Goal: Transaction & Acquisition: Subscribe to service/newsletter

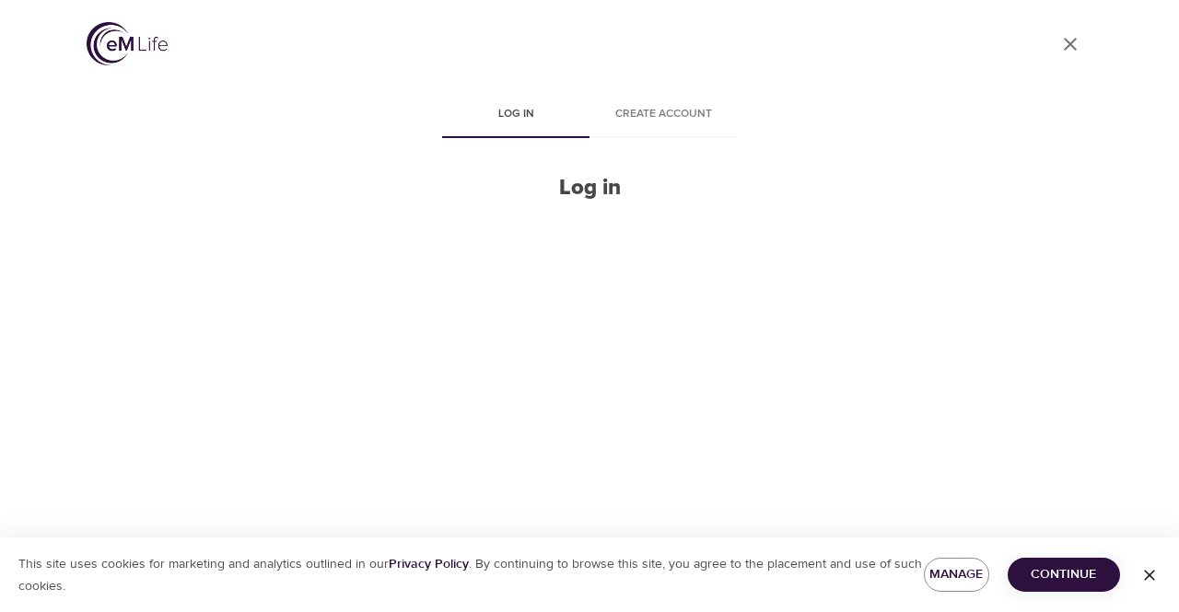
drag, startPoint x: 714, startPoint y: 0, endPoint x: 589, endPoint y: 242, distance: 272.3
click at [589, 242] on div at bounding box center [589, 317] width 295 height 230
click at [587, 185] on h2 "Log in" at bounding box center [589, 188] width 295 height 27
click at [538, 111] on span "Log in" at bounding box center [515, 114] width 125 height 19
click at [538, 109] on span "Log in" at bounding box center [515, 114] width 125 height 19
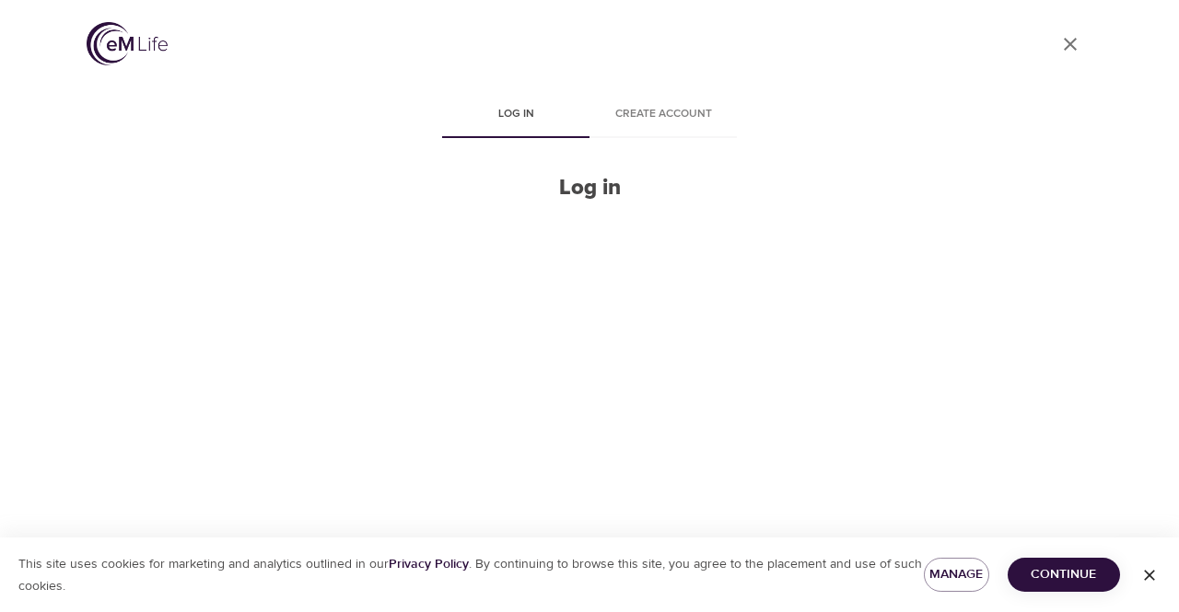
click at [538, 109] on span "Log in" at bounding box center [515, 114] width 125 height 19
click at [661, 117] on span "Create account" at bounding box center [663, 114] width 125 height 19
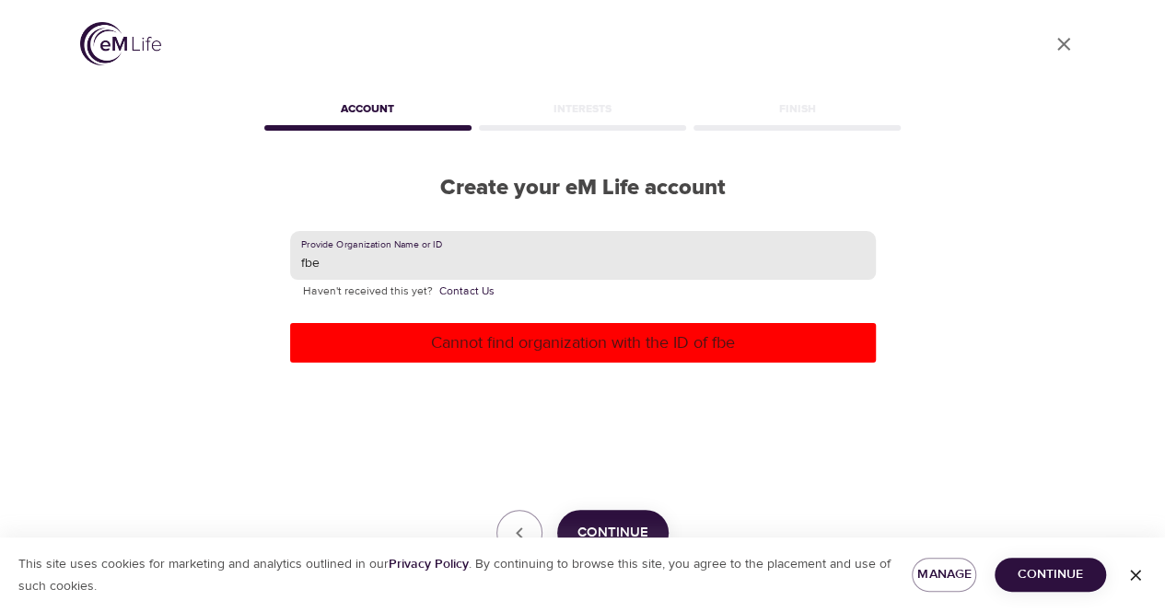
click at [455, 270] on input "fbe" at bounding box center [583, 256] width 586 height 50
type input "f"
click at [454, 270] on input "text" at bounding box center [583, 256] width 586 height 50
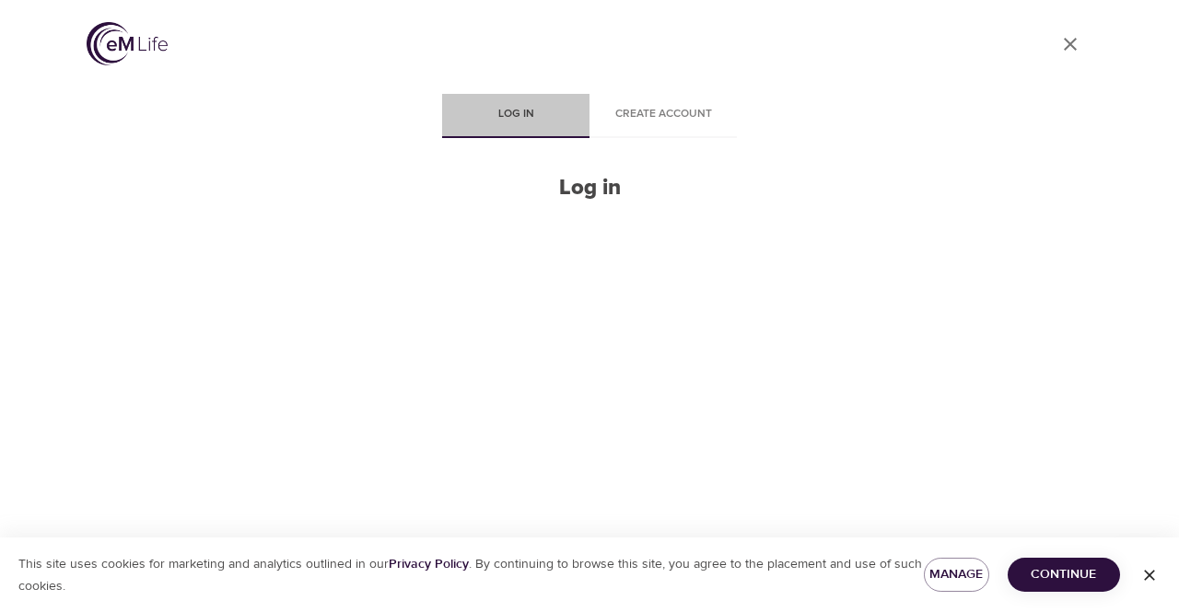
click at [500, 118] on span "Log in" at bounding box center [515, 114] width 125 height 19
click at [511, 115] on span "Log in" at bounding box center [515, 114] width 125 height 19
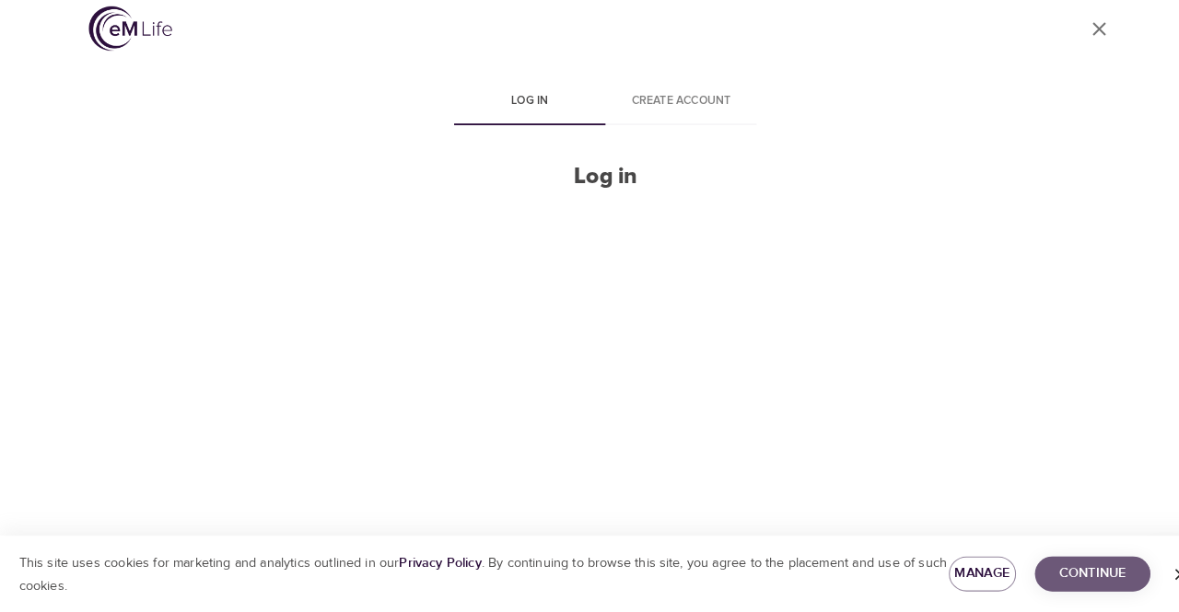
click at [1056, 560] on button "Continue" at bounding box center [1064, 575] width 112 height 34
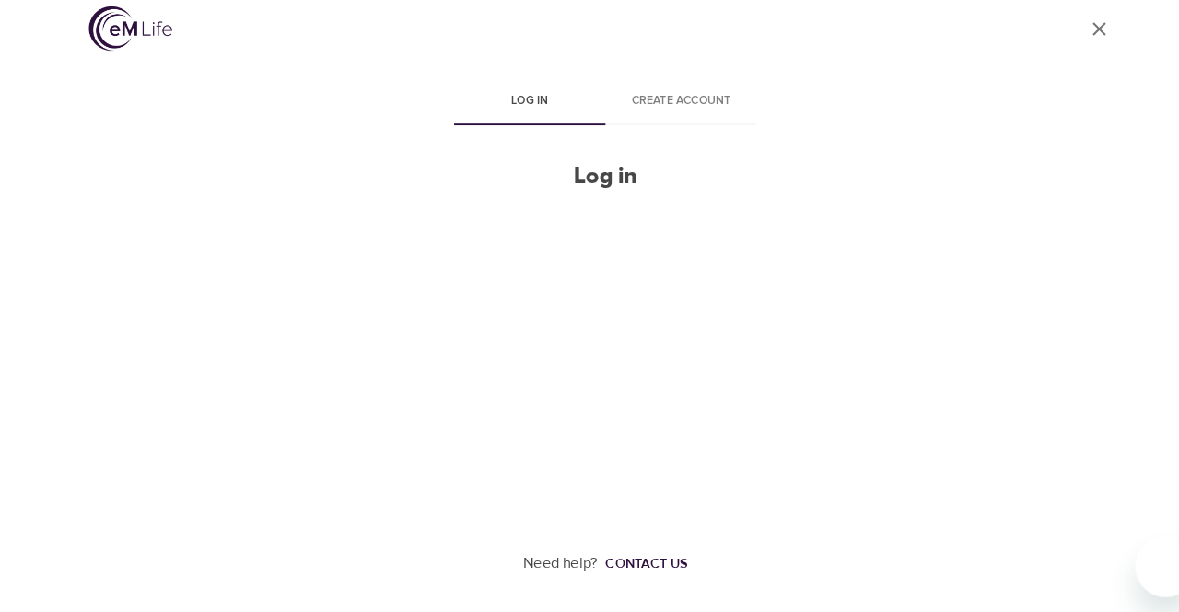
click at [1061, 584] on div "Need help? Contact us" at bounding box center [590, 565] width 1006 height 95
click at [524, 124] on button "Log in" at bounding box center [515, 116] width 147 height 44
click at [518, 116] on span "Log in" at bounding box center [515, 114] width 125 height 19
click at [442, 94] on button "Log in" at bounding box center [515, 116] width 147 height 44
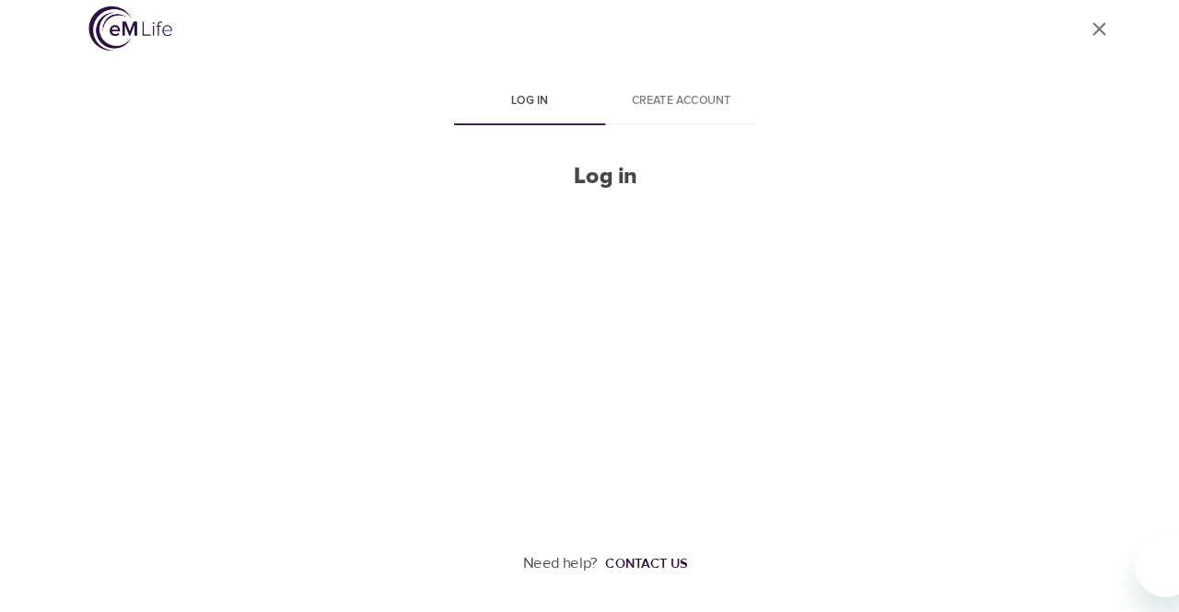
click at [442, 94] on button "Log in" at bounding box center [515, 116] width 147 height 44
click at [296, 29] on div "User Profile" at bounding box center [590, 47] width 1006 height 50
click at [626, 560] on div "Contact us" at bounding box center [629, 565] width 80 height 18
click at [1042, 269] on div "User Profile Log in Create account Log in Need help? Contact us" at bounding box center [589, 306] width 1050 height 612
click at [527, 116] on span "Log in" at bounding box center [515, 114] width 125 height 19
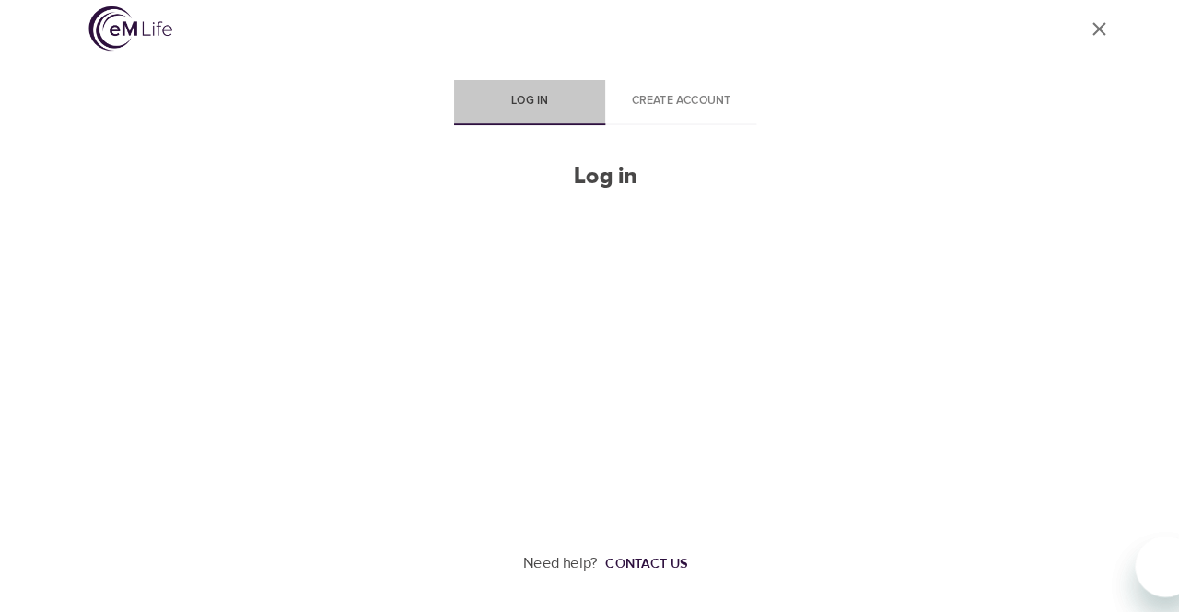
click at [524, 116] on span "Log in" at bounding box center [515, 114] width 125 height 19
click at [442, 94] on button "Log in" at bounding box center [515, 116] width 147 height 44
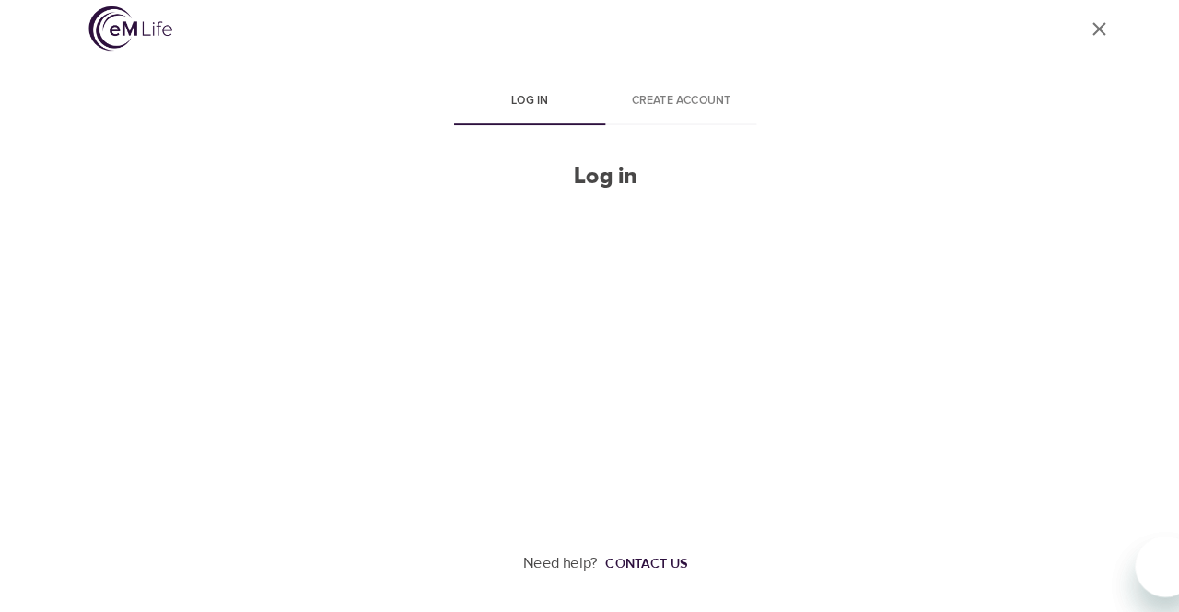
click at [442, 94] on button "Log in" at bounding box center [515, 116] width 147 height 44
click at [515, 113] on span "Log in" at bounding box center [515, 114] width 125 height 19
click at [467, 117] on span "Log in" at bounding box center [515, 114] width 125 height 19
click at [519, 115] on span "Log in" at bounding box center [515, 114] width 125 height 19
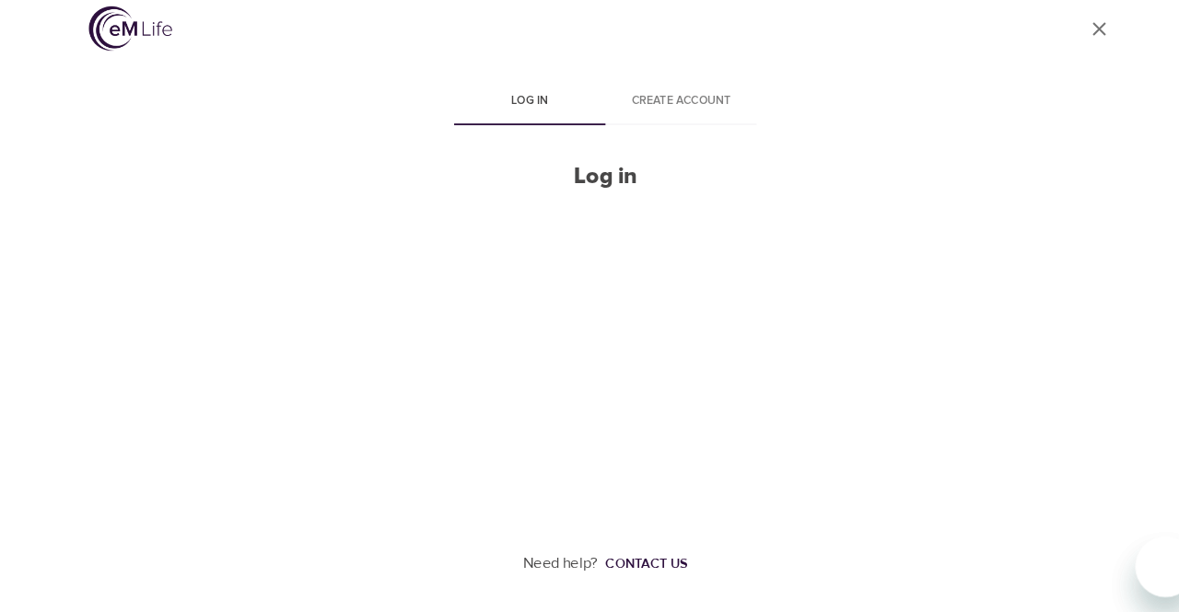
click at [519, 115] on span "Log in" at bounding box center [515, 114] width 125 height 19
click at [516, 114] on span "Log in" at bounding box center [515, 114] width 125 height 19
click at [529, 121] on span "Log in" at bounding box center [515, 114] width 125 height 19
click at [585, 190] on h2 "Log in" at bounding box center [589, 188] width 295 height 27
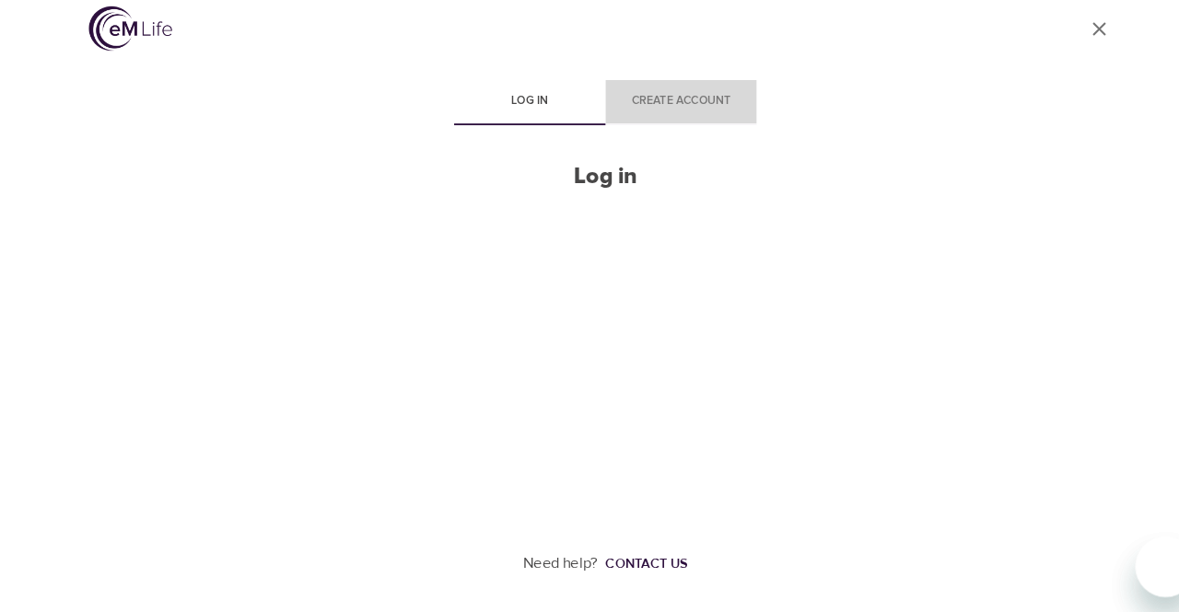
click at [669, 120] on span "Create account" at bounding box center [663, 114] width 125 height 19
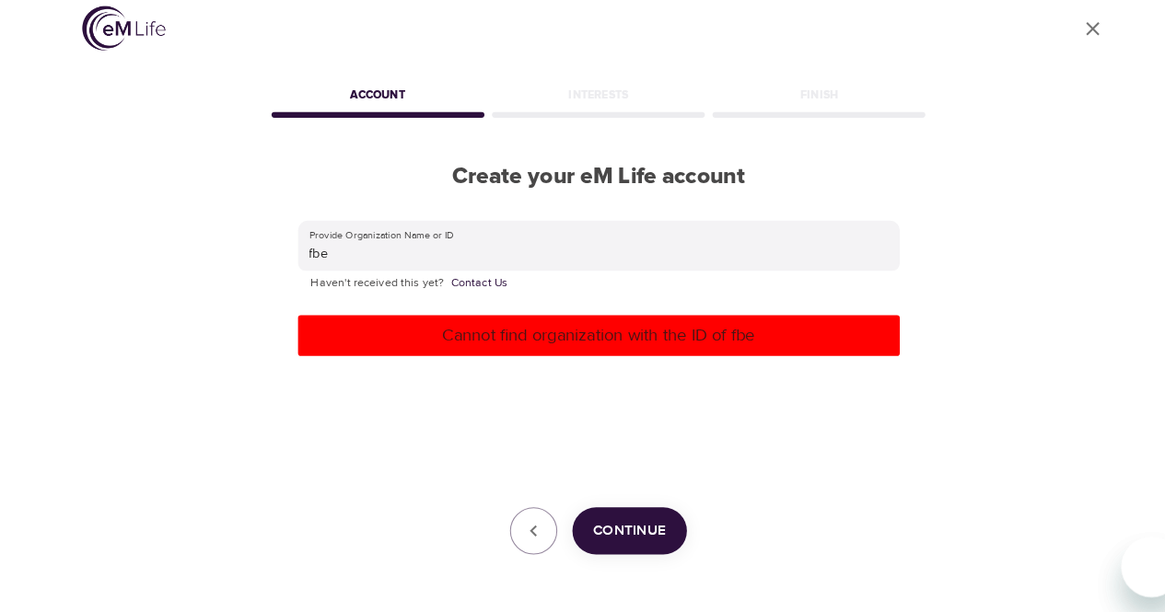
click at [647, 153] on div "Account Interests Finish Create your eM Life account Provide Organization Name …" at bounding box center [583, 340] width 645 height 492
click at [400, 75] on div "User Profile" at bounding box center [583, 47] width 1006 height 94
click at [594, 545] on button "Continue" at bounding box center [612, 533] width 111 height 46
click at [611, 552] on button "Continue" at bounding box center [612, 533] width 111 height 46
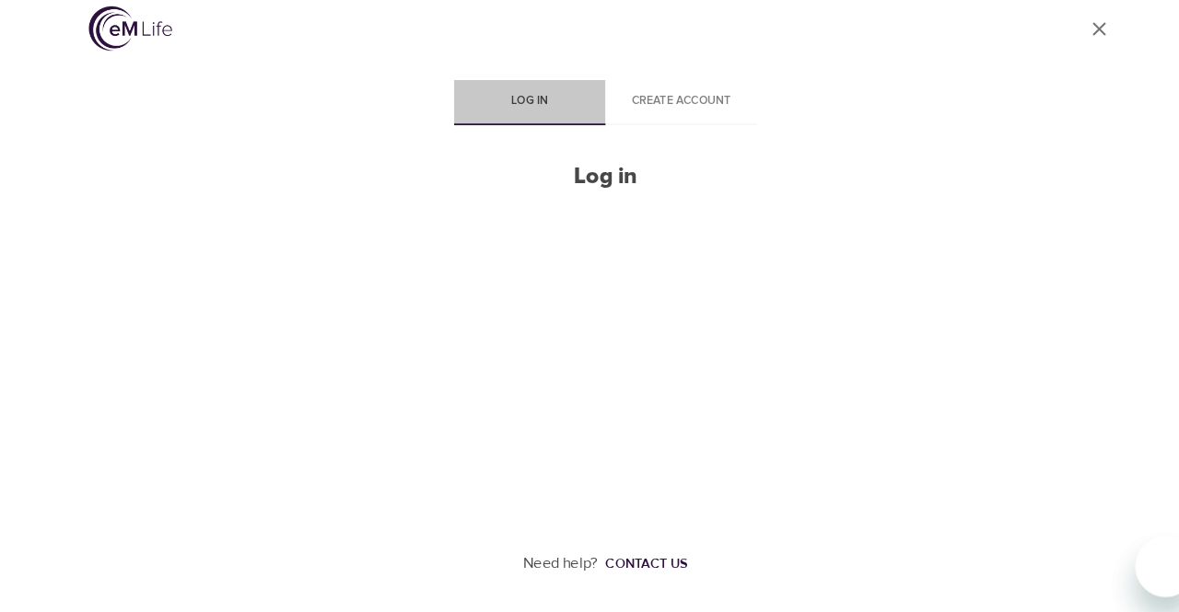
click at [512, 121] on span "Log in" at bounding box center [515, 114] width 125 height 19
click at [509, 115] on span "Log in" at bounding box center [515, 114] width 125 height 19
click at [947, 388] on div "User Profile Log in Create account Log in Need help? Contact us" at bounding box center [589, 306] width 1050 height 612
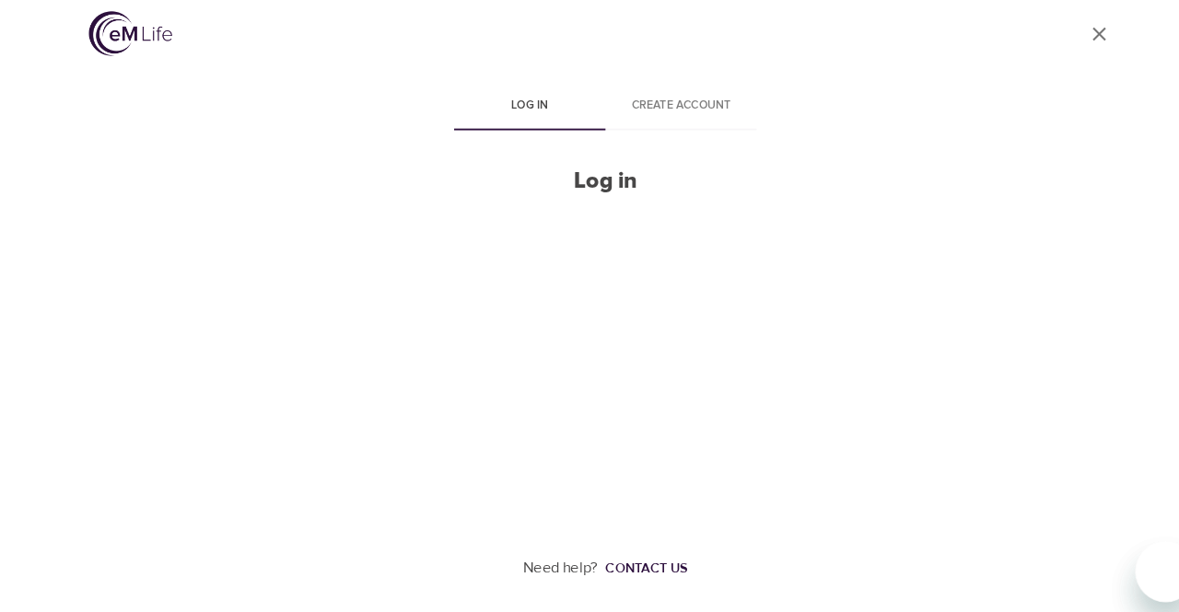
click at [132, 47] on img at bounding box center [127, 43] width 81 height 43
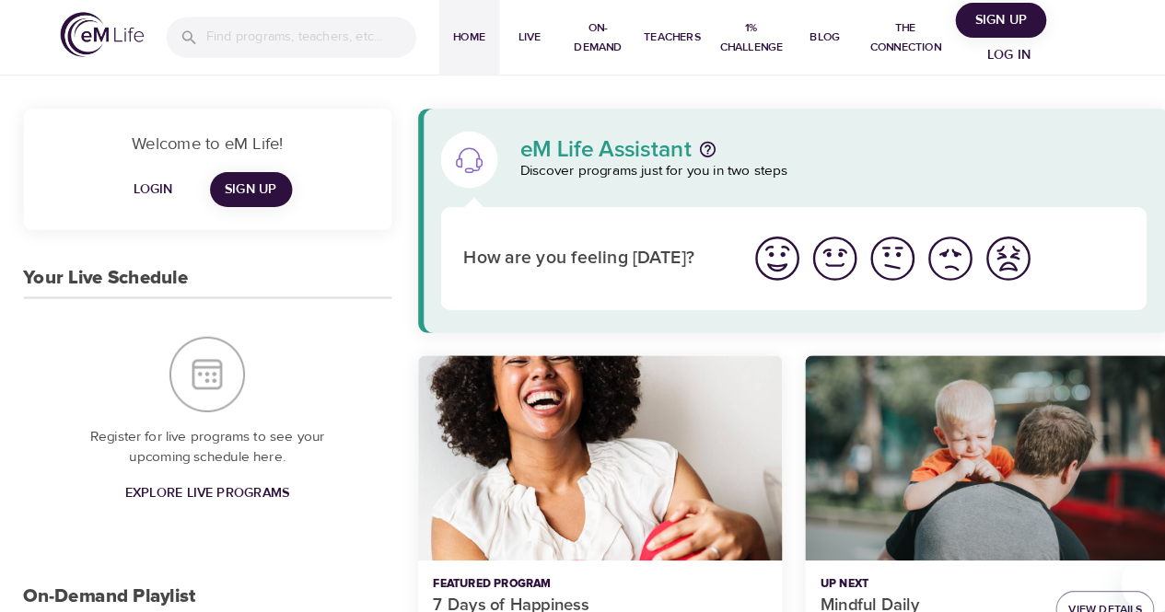
drag, startPoint x: 0, startPoint y: 0, endPoint x: 345, endPoint y: 78, distance: 354.2
click at [146, 180] on span "Login" at bounding box center [149, 184] width 44 height 23
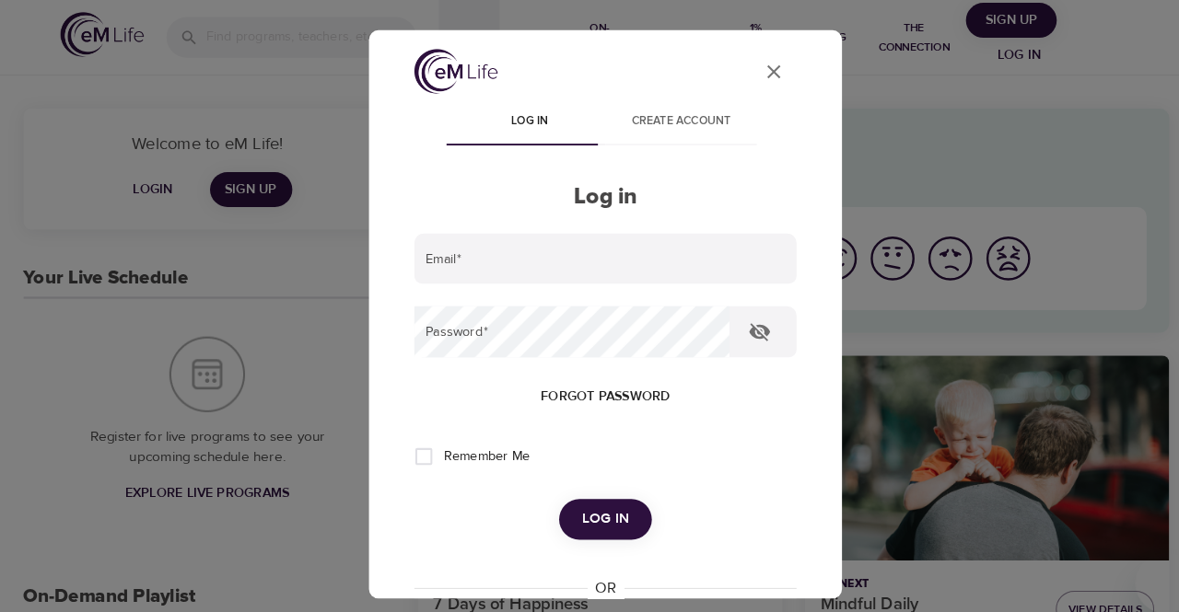
type input "[EMAIL_ADDRESS][DOMAIN_NAME]"
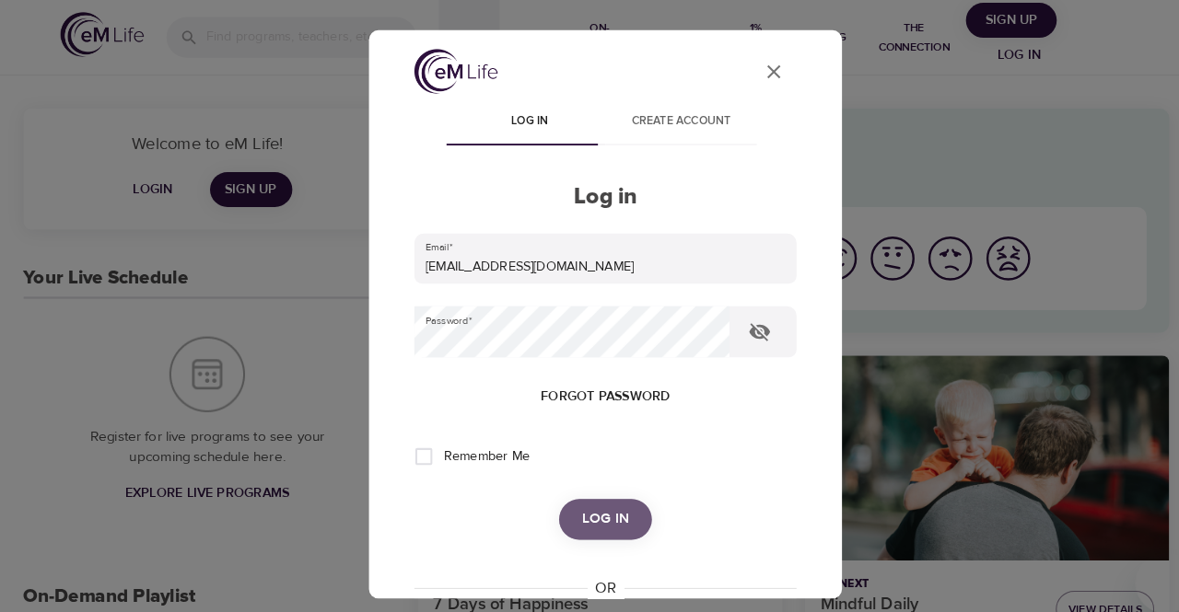
click at [584, 505] on span "Log in" at bounding box center [589, 506] width 46 height 24
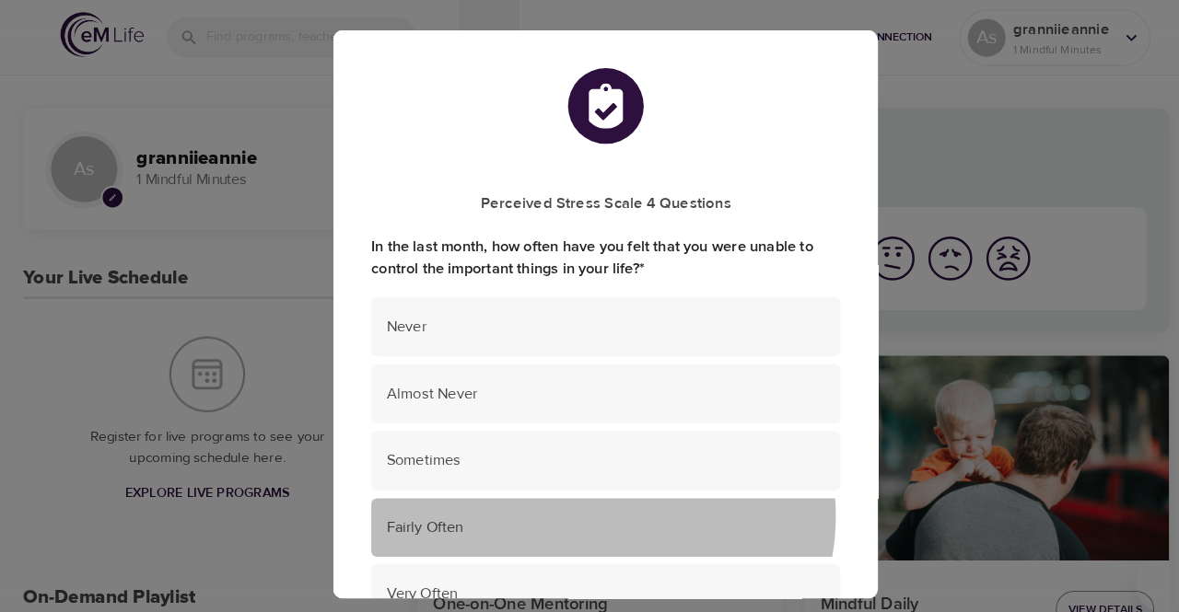
click at [585, 504] on span "Fairly Often" at bounding box center [589, 514] width 427 height 21
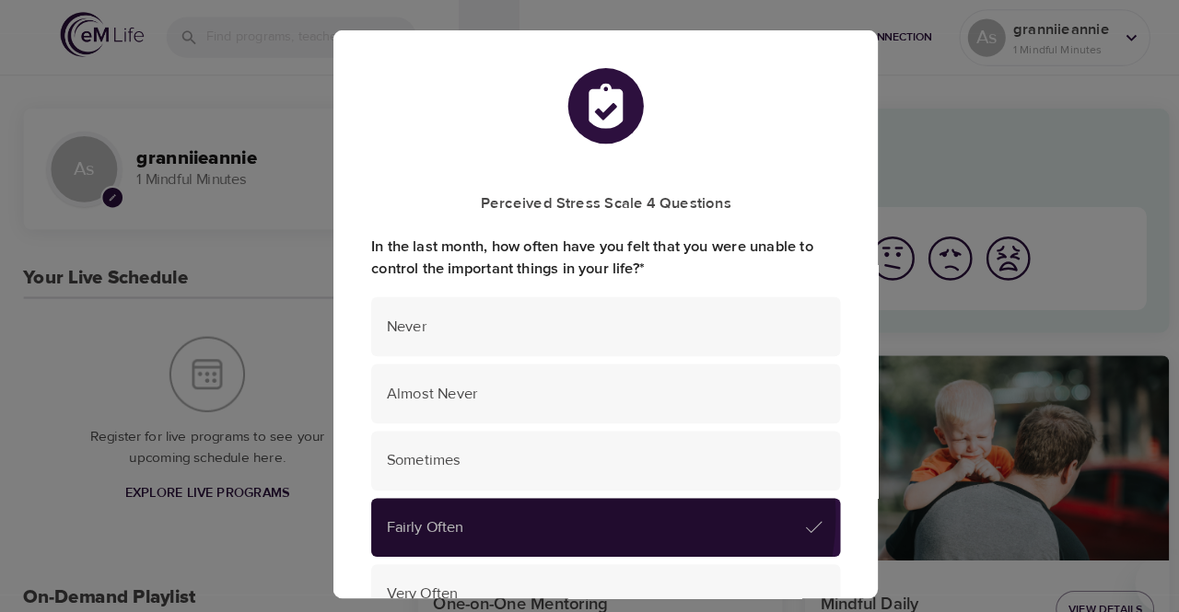
click at [585, 504] on span "Fairly Often" at bounding box center [578, 514] width 405 height 21
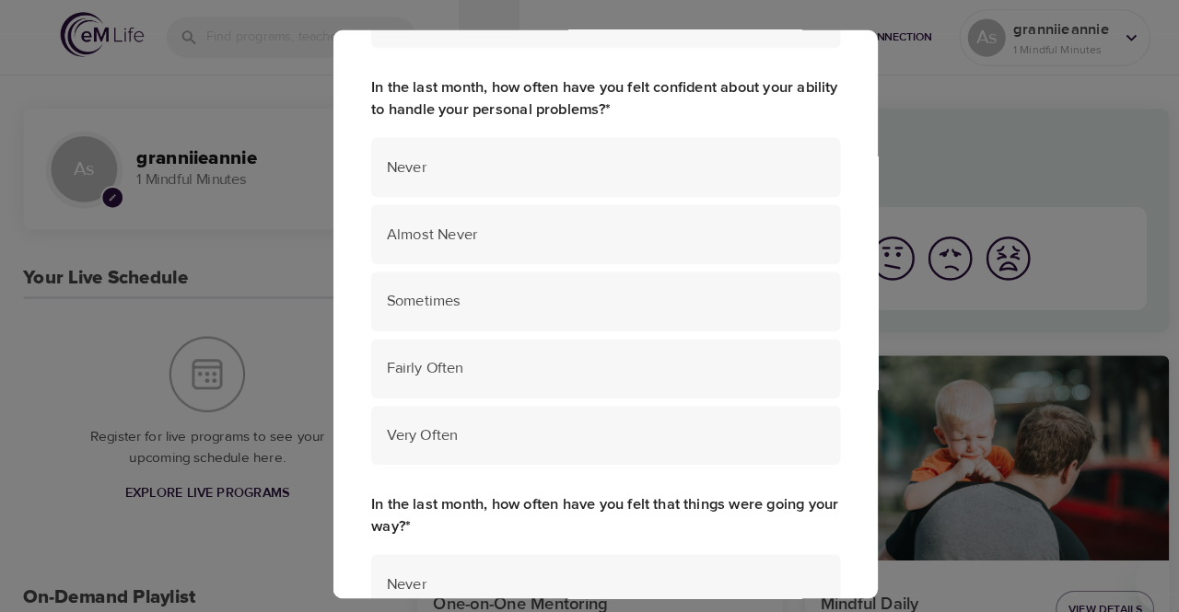
scroll to position [566, 0]
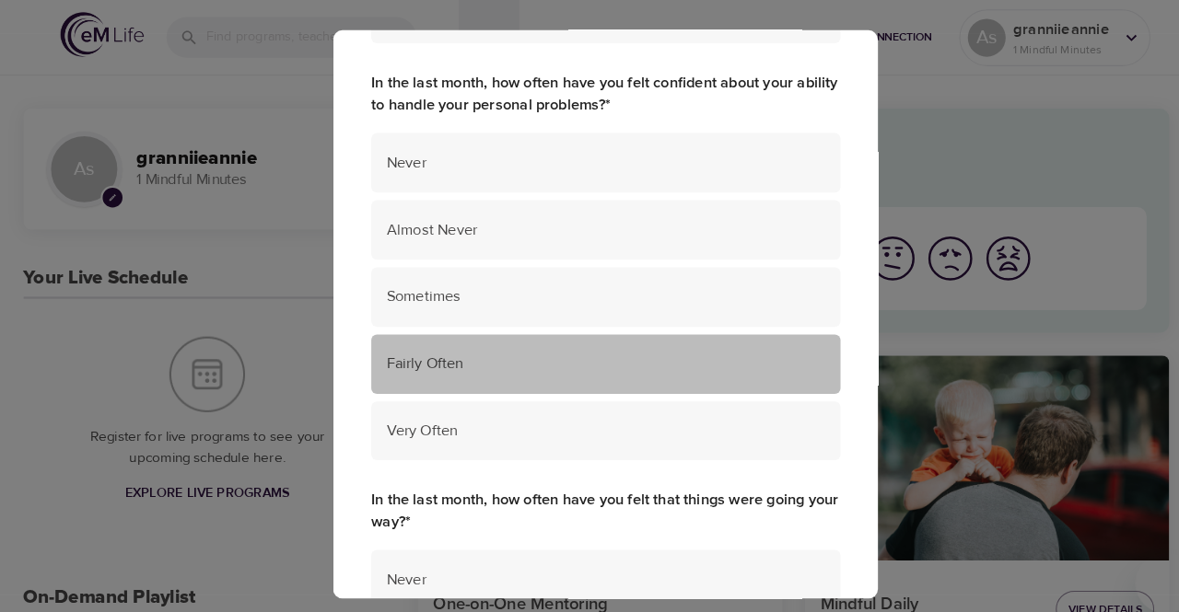
click at [641, 339] on div "Fairly Often" at bounding box center [589, 355] width 457 height 58
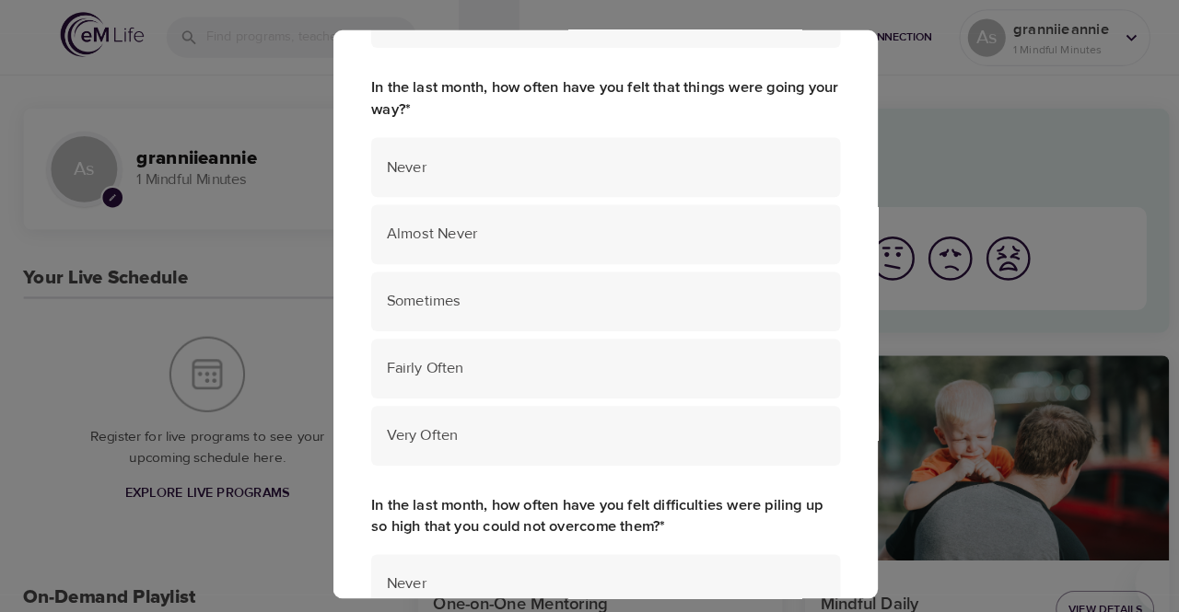
scroll to position [972, 0]
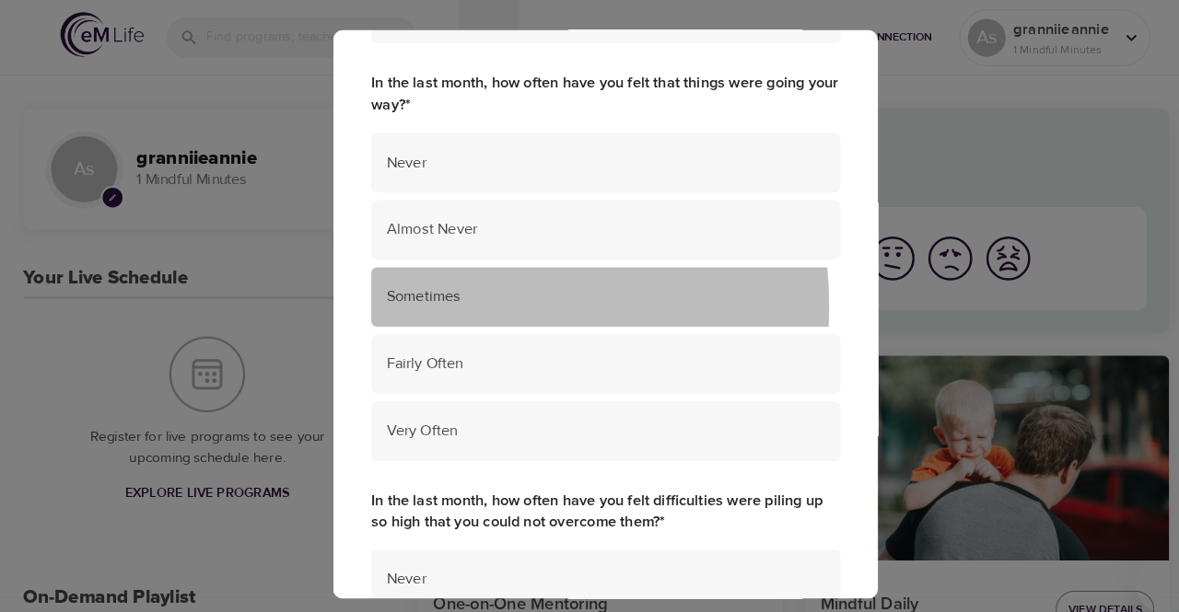
click at [401, 298] on span "Sometimes" at bounding box center [589, 289] width 427 height 21
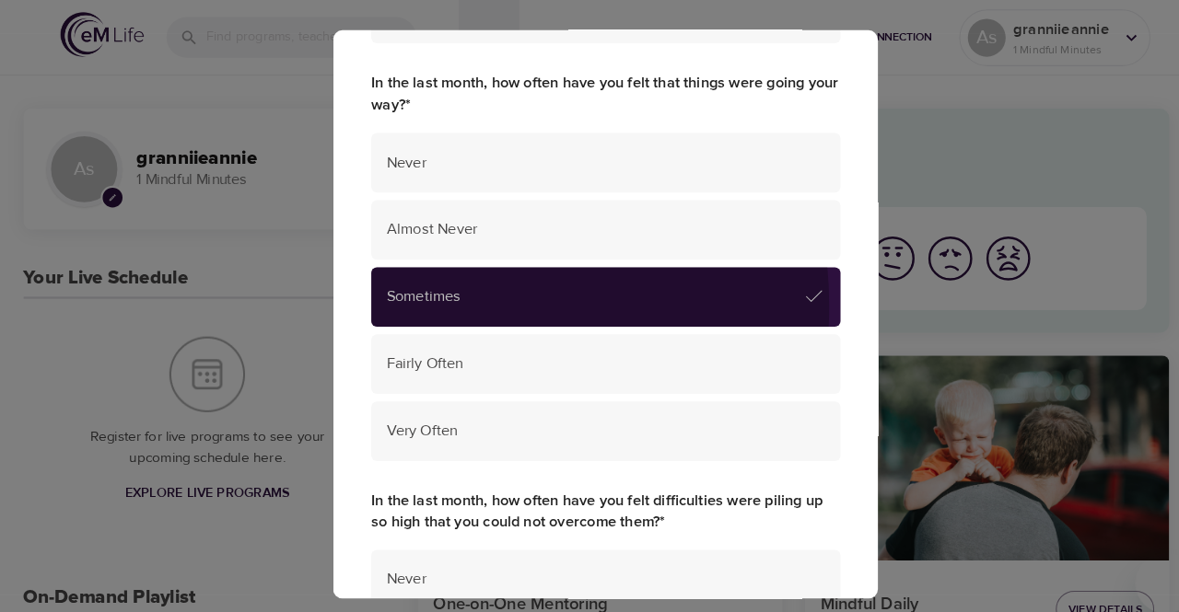
click at [401, 298] on span "Sometimes" at bounding box center [578, 289] width 405 height 21
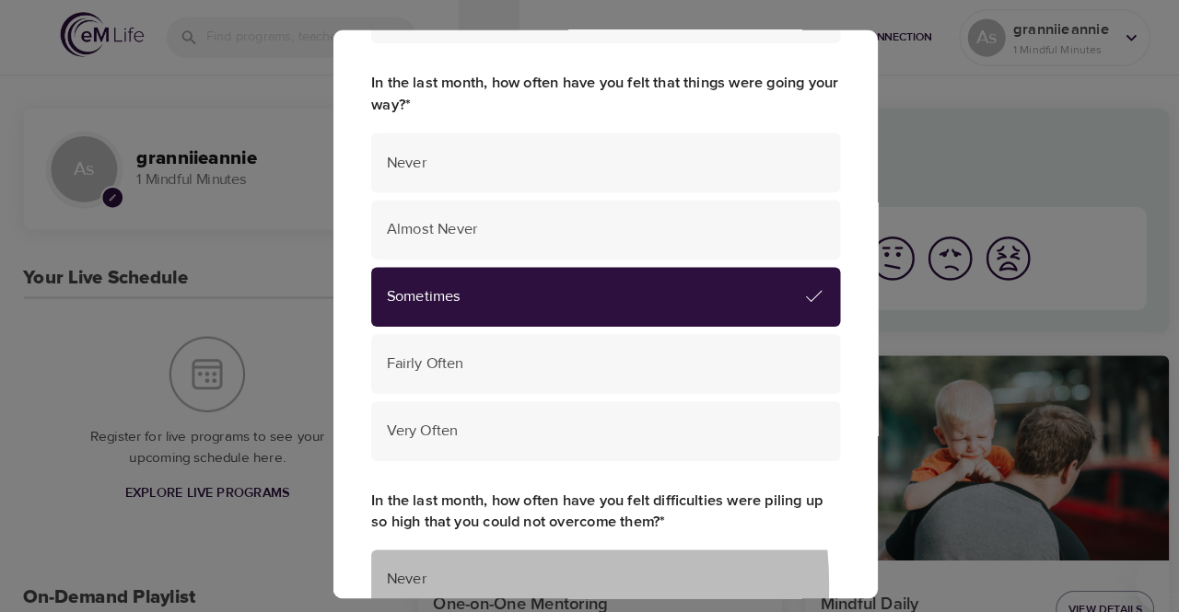
drag, startPoint x: 853, startPoint y: 414, endPoint x: 439, endPoint y: 572, distance: 442.5
click at [439, 572] on span "Never" at bounding box center [589, 564] width 427 height 21
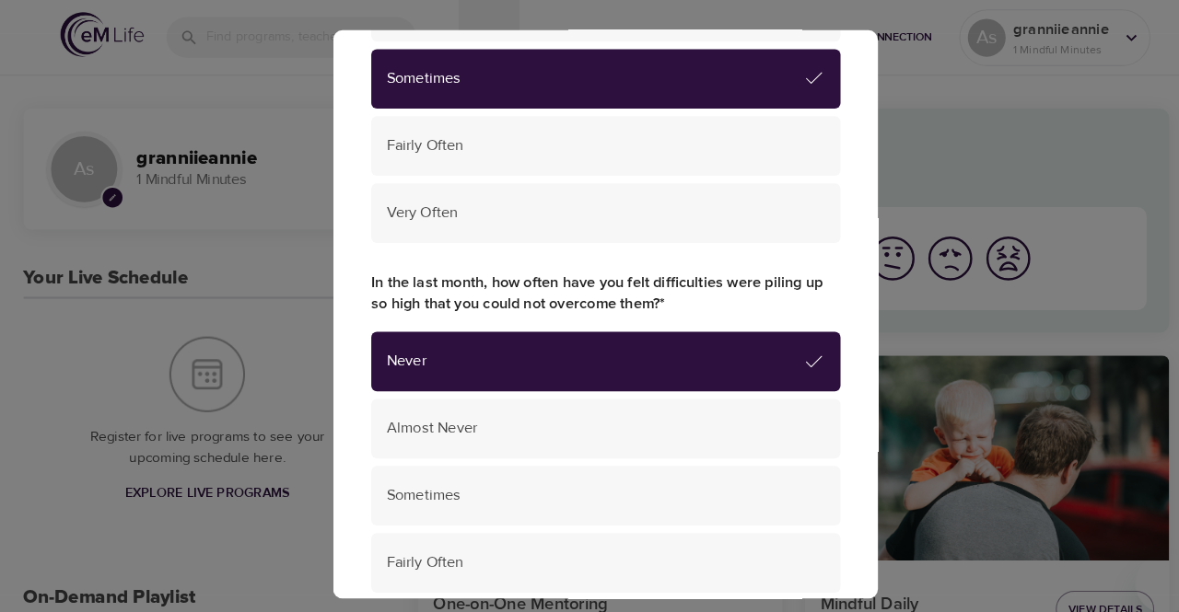
scroll to position [1193, 0]
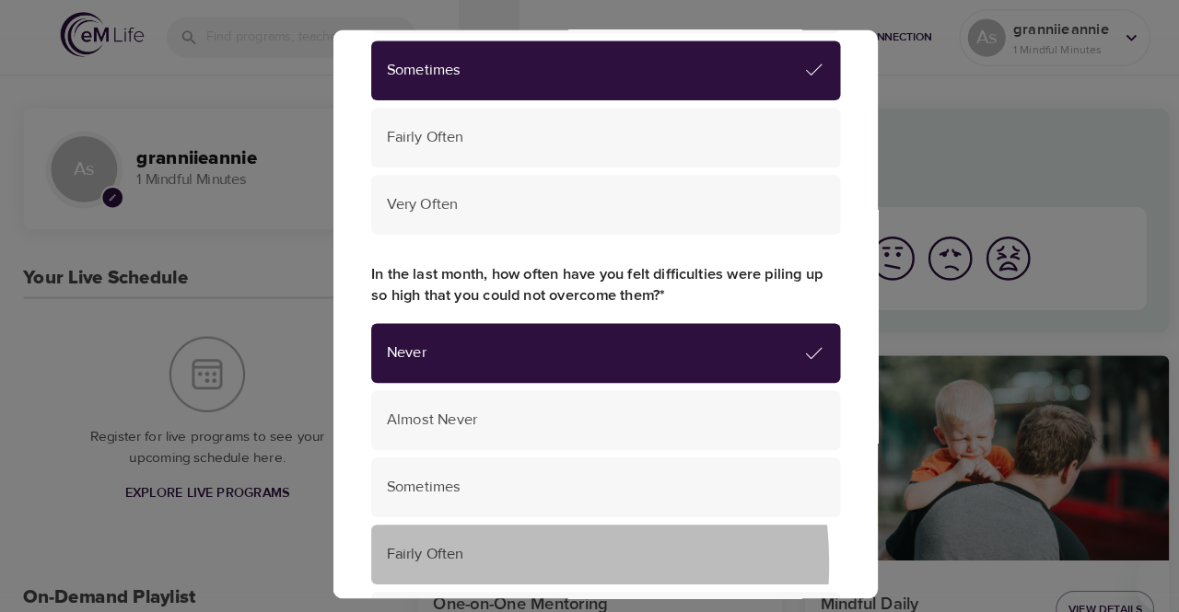
click at [438, 549] on span "Fairly Often" at bounding box center [589, 540] width 427 height 21
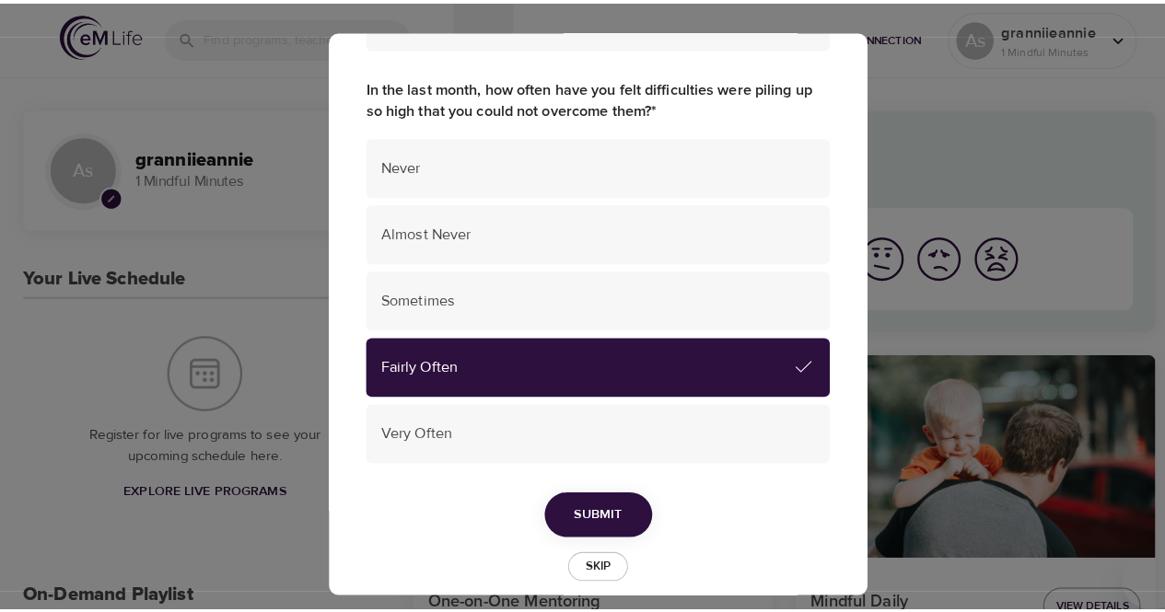
scroll to position [1377, 0]
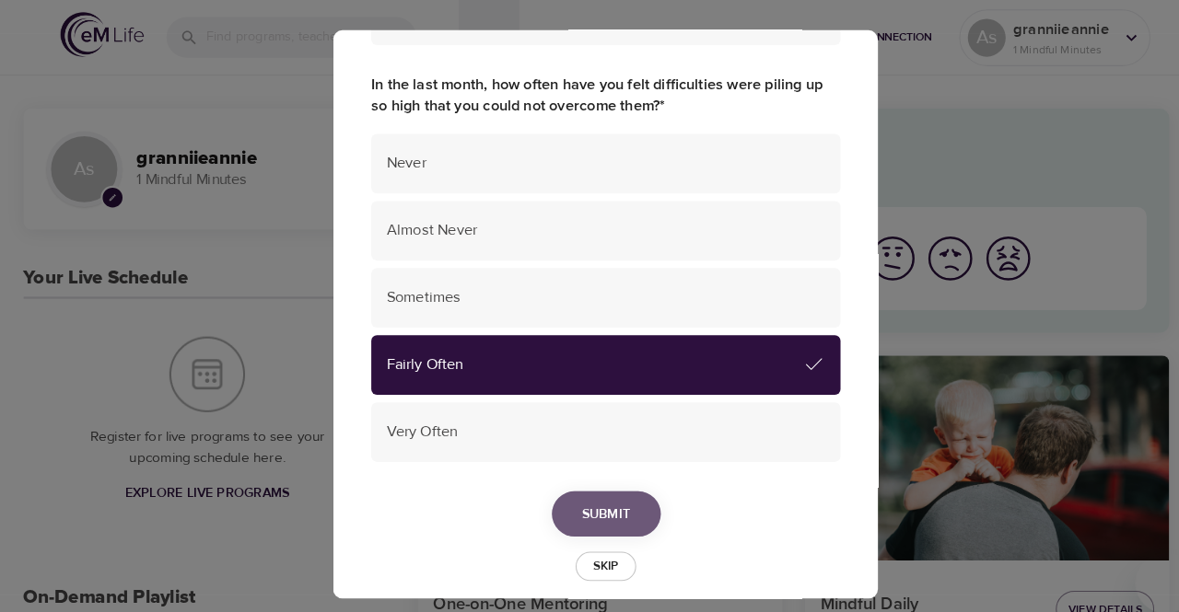
click at [589, 502] on span "Submit" at bounding box center [589, 501] width 47 height 23
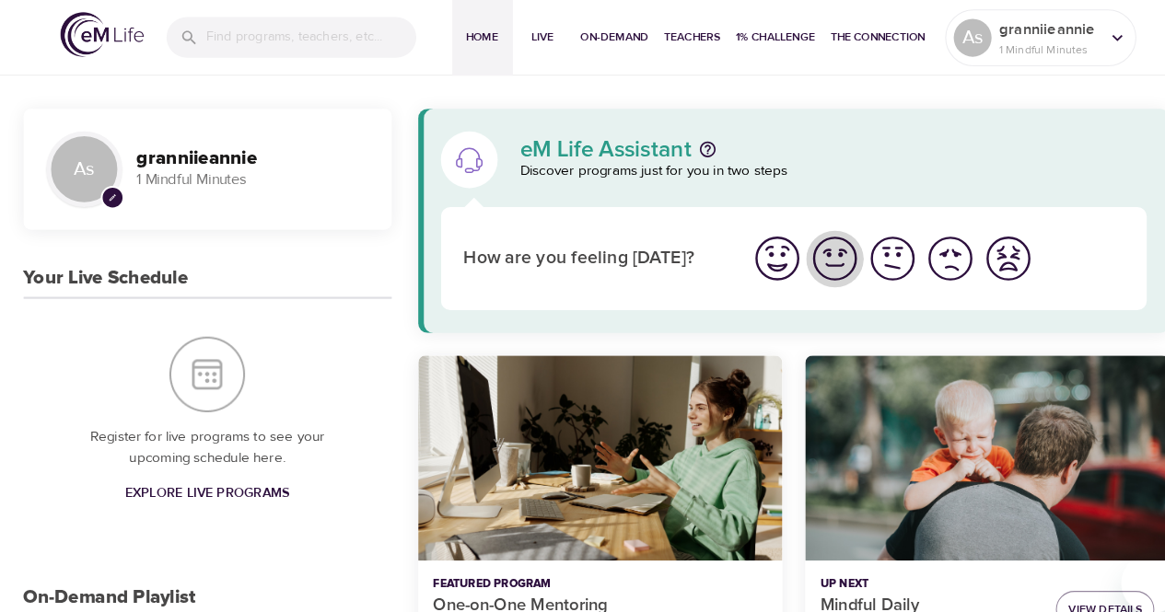
click at [822, 258] on img "I'm feeling good" at bounding box center [812, 252] width 51 height 51
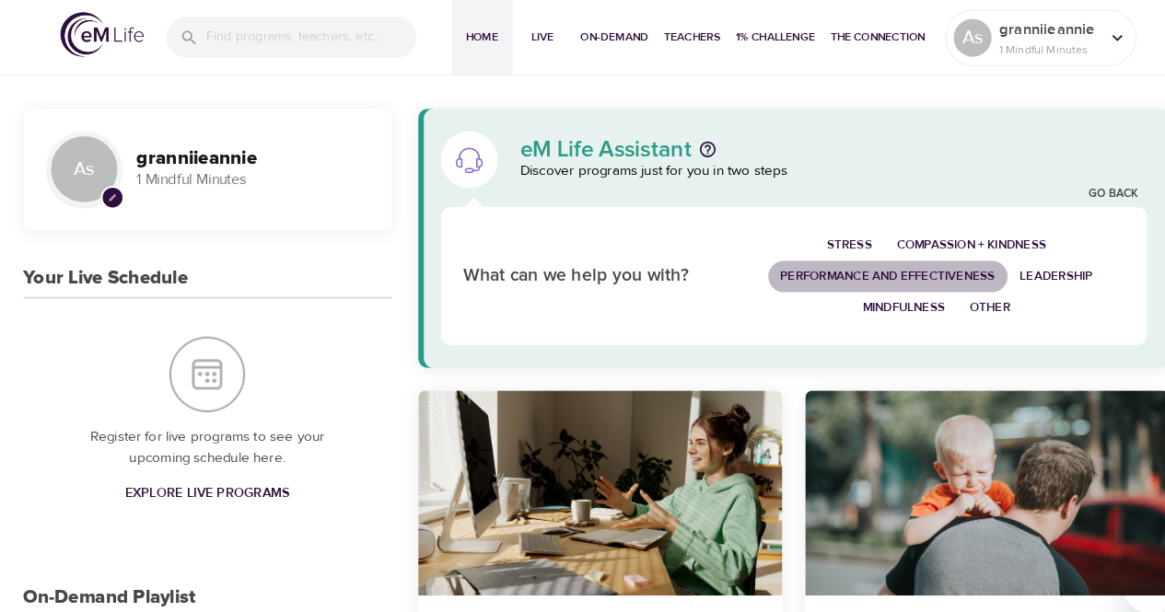
click at [822, 259] on span "Performance and Effectiveness" at bounding box center [864, 269] width 209 height 21
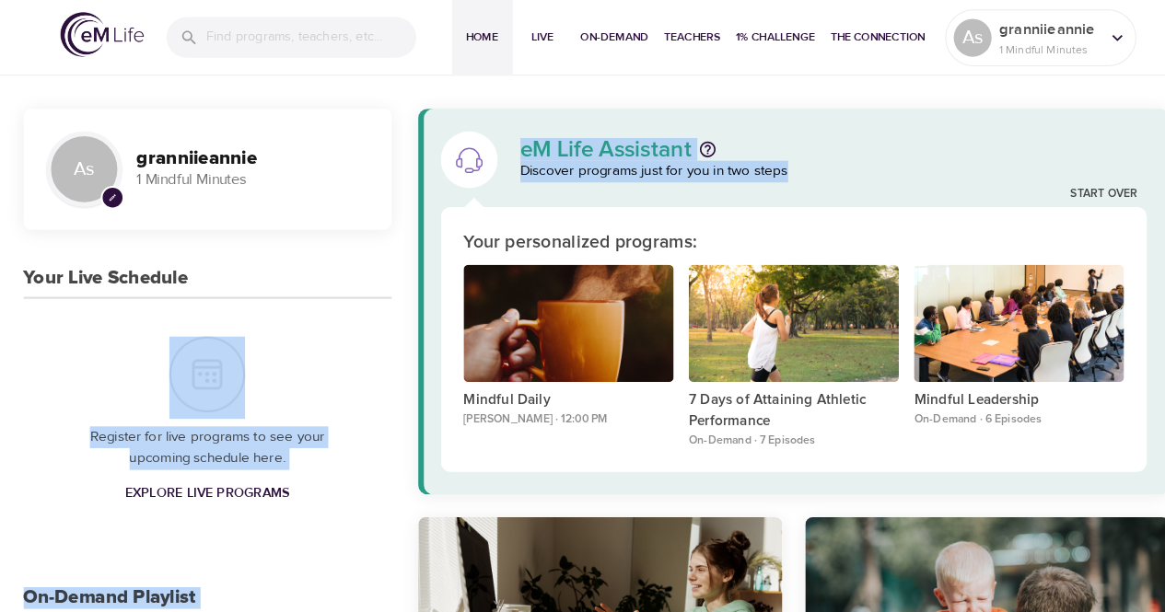
drag, startPoint x: 817, startPoint y: 172, endPoint x: 154, endPoint y: 429, distance: 711.2
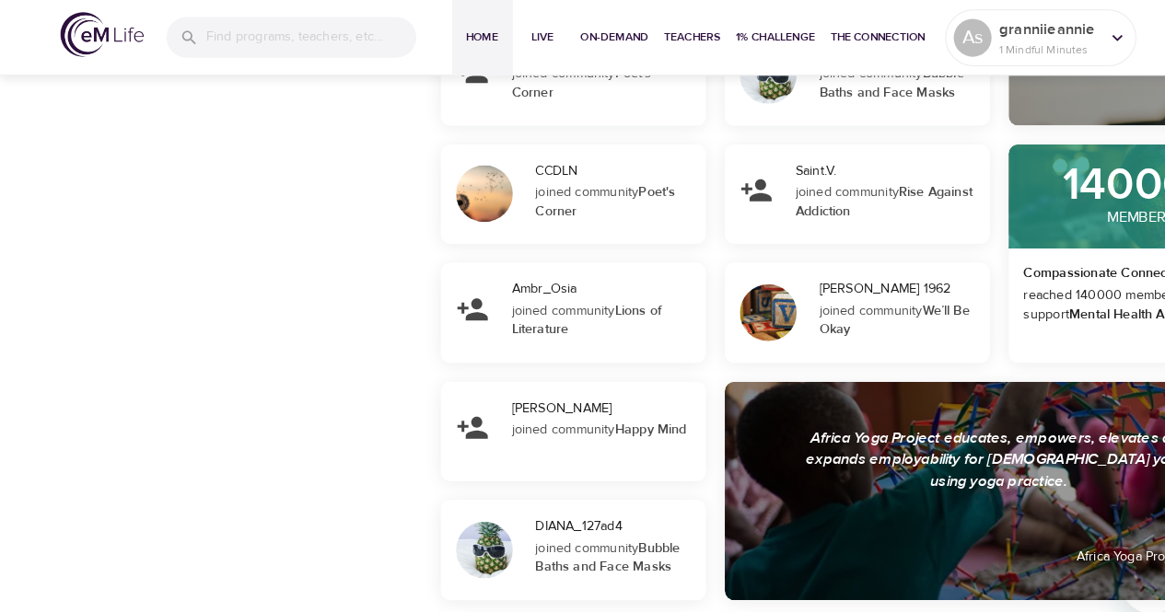
scroll to position [1602, 0]
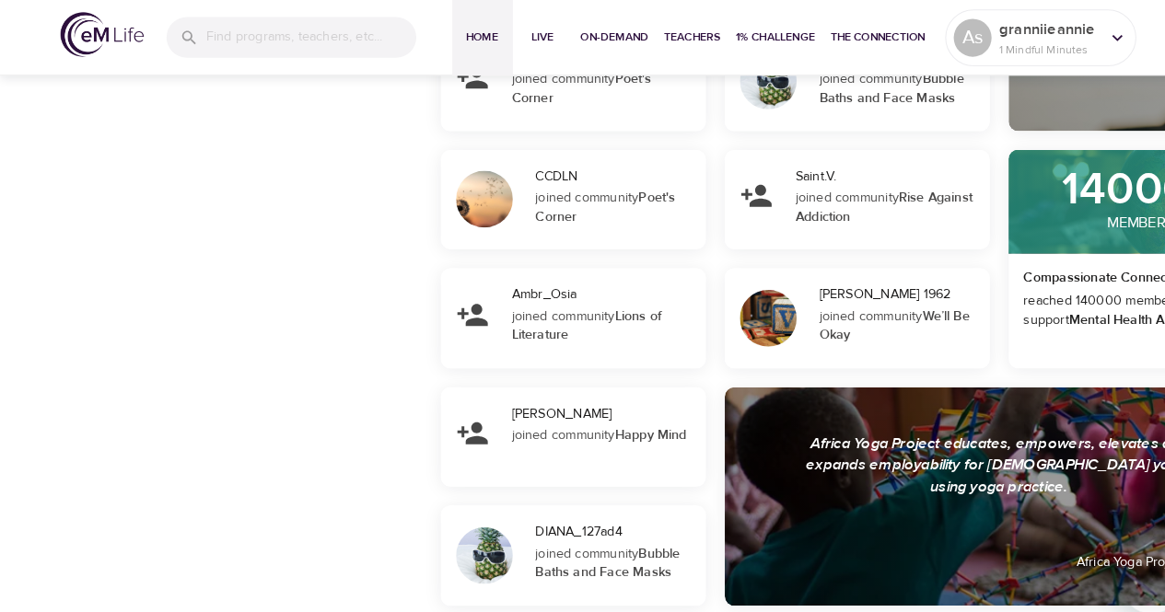
click at [1032, 268] on div "Compassionate Connection" at bounding box center [1110, 268] width 243 height 26
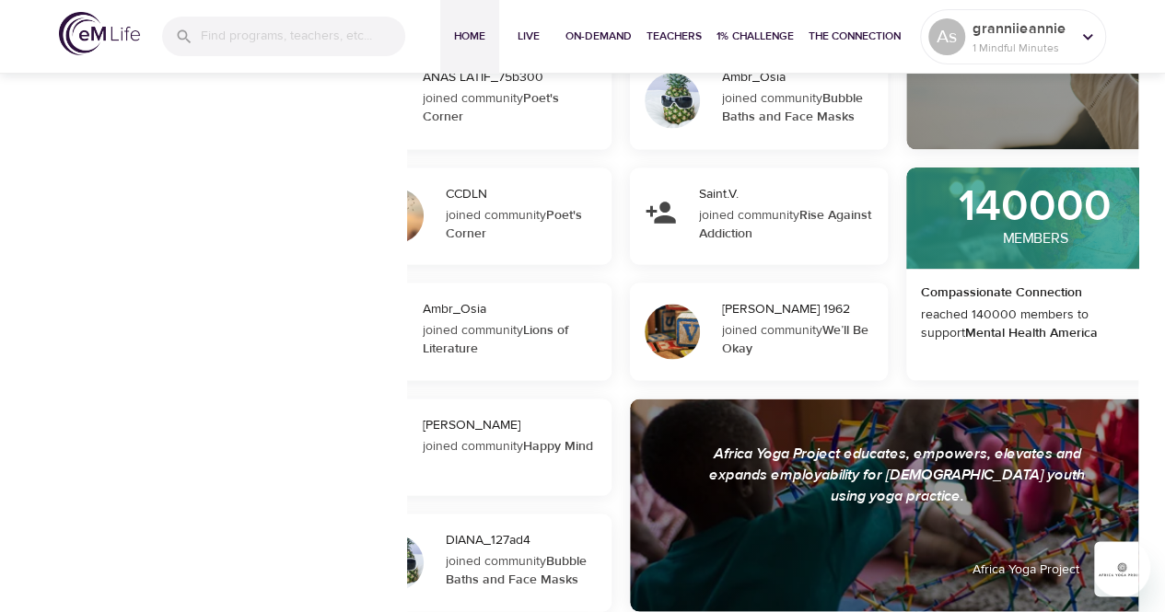
scroll to position [1581, 0]
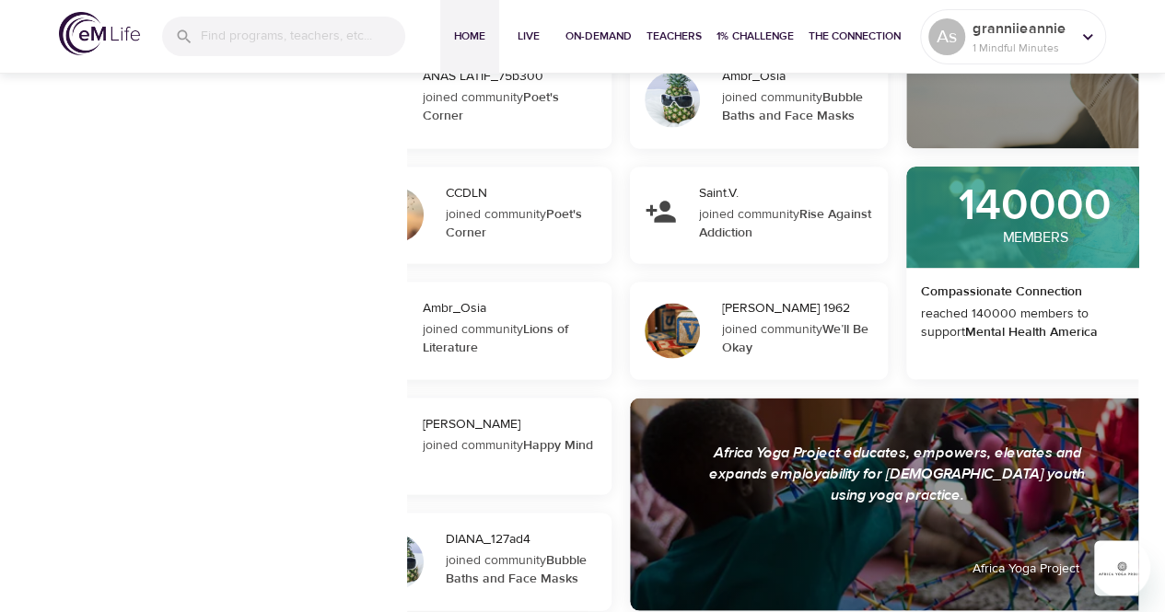
click at [594, 132] on div "ANAS LATIF_75b300 joined community Poet's Corner" at bounding box center [513, 100] width 196 height 98
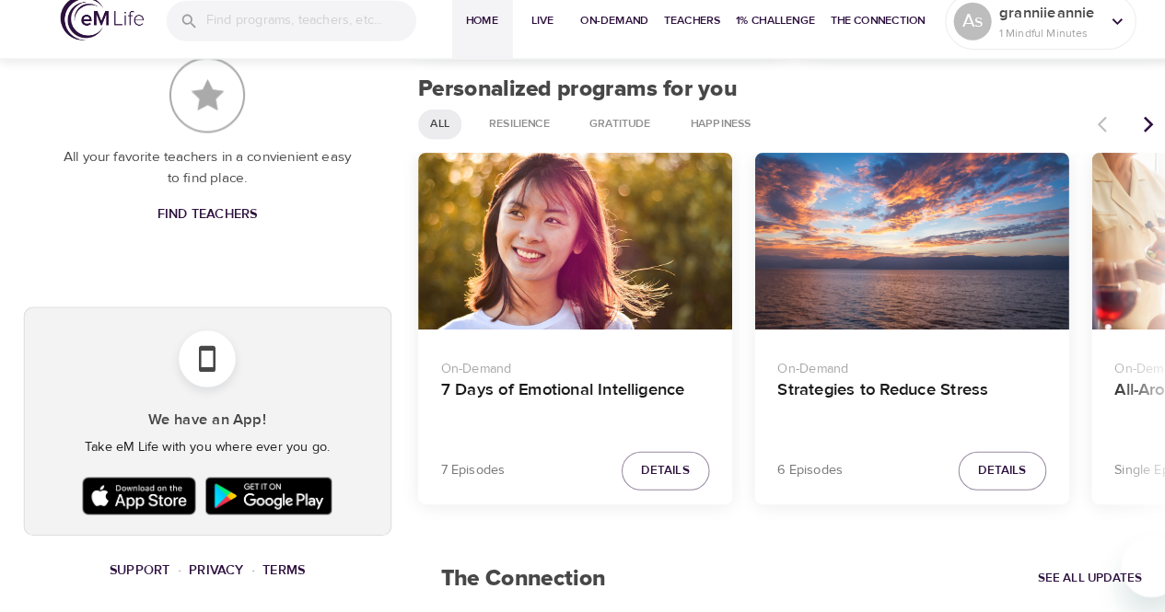
scroll to position [915, 0]
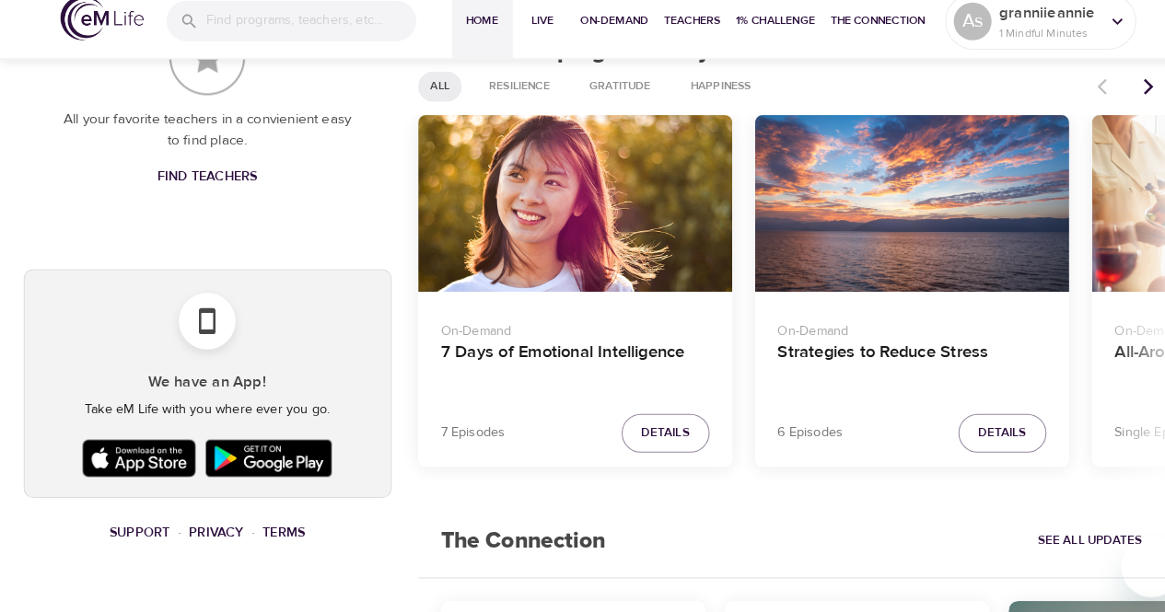
click at [766, 521] on div "The Connection See All Updates" at bounding box center [773, 542] width 732 height 71
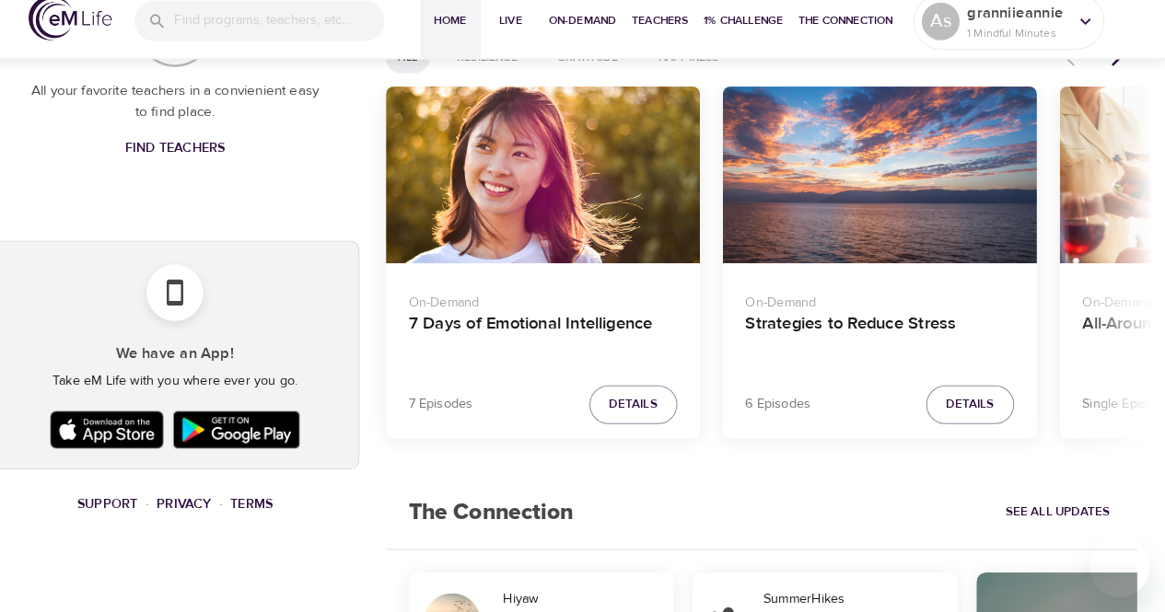
scroll to position [947, 0]
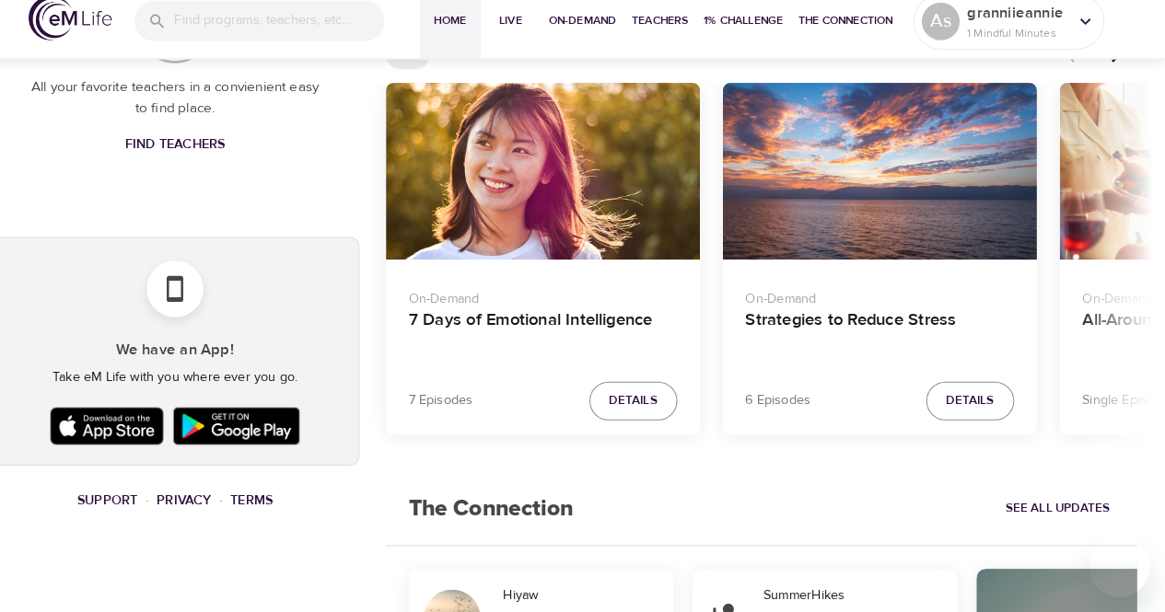
drag, startPoint x: 1135, startPoint y: 609, endPoint x: 1177, endPoint y: 601, distance: 43.2
click at [1164, 601] on html "Home Live On-Demand Teachers 1% Challenge The Connection As granniieannie 1 Min…" at bounding box center [582, 189] width 1165 height 2273
click at [951, 521] on div "The Connection See All Updates" at bounding box center [773, 511] width 732 height 71
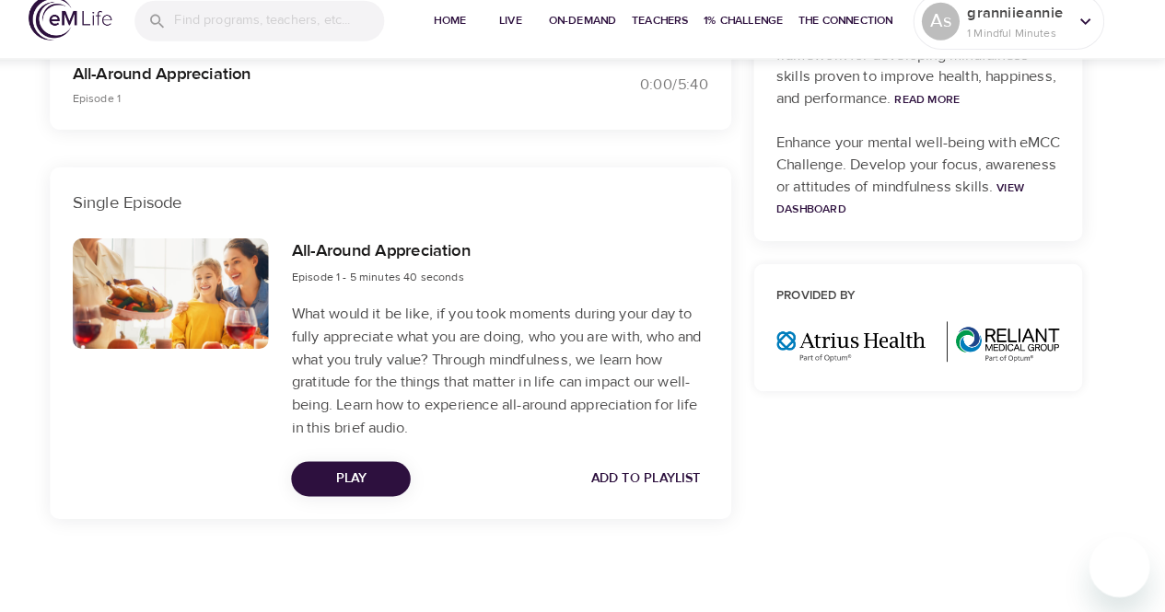
scroll to position [617, 0]
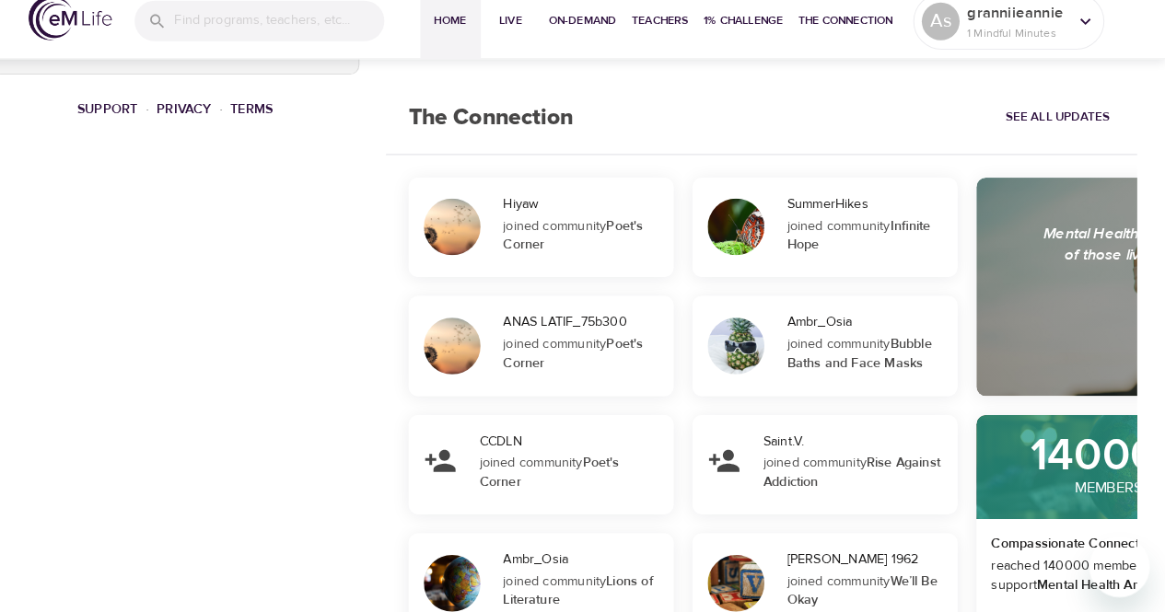
scroll to position [1330, 0]
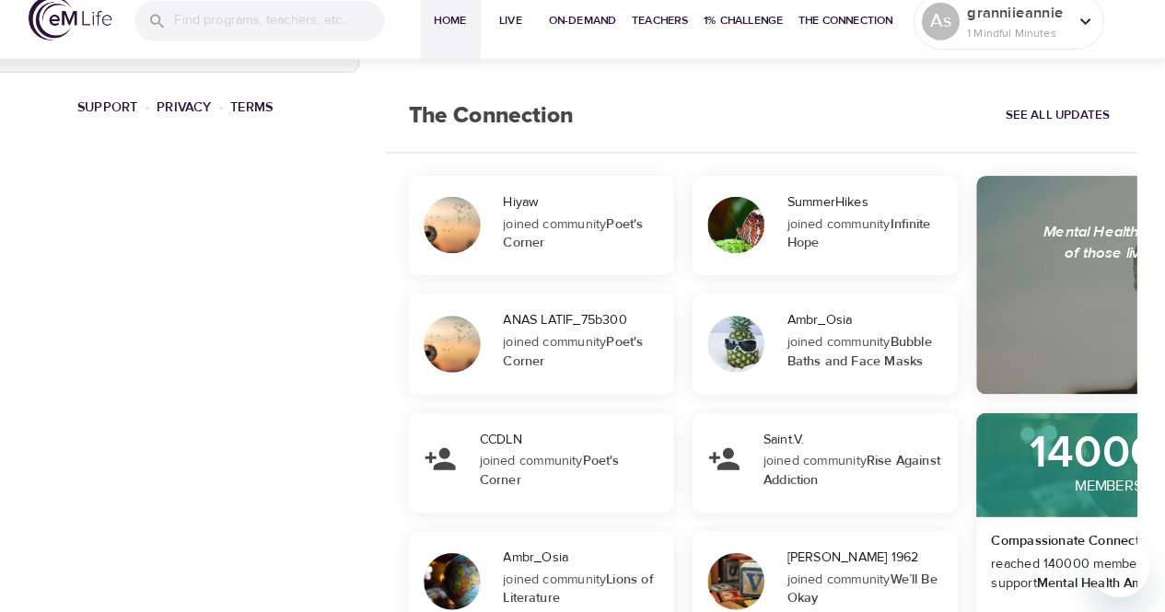
click at [921, 505] on div "[DEMOGRAPHIC_DATA]V. joined community Rise Against Addiction" at bounding box center [865, 467] width 196 height 98
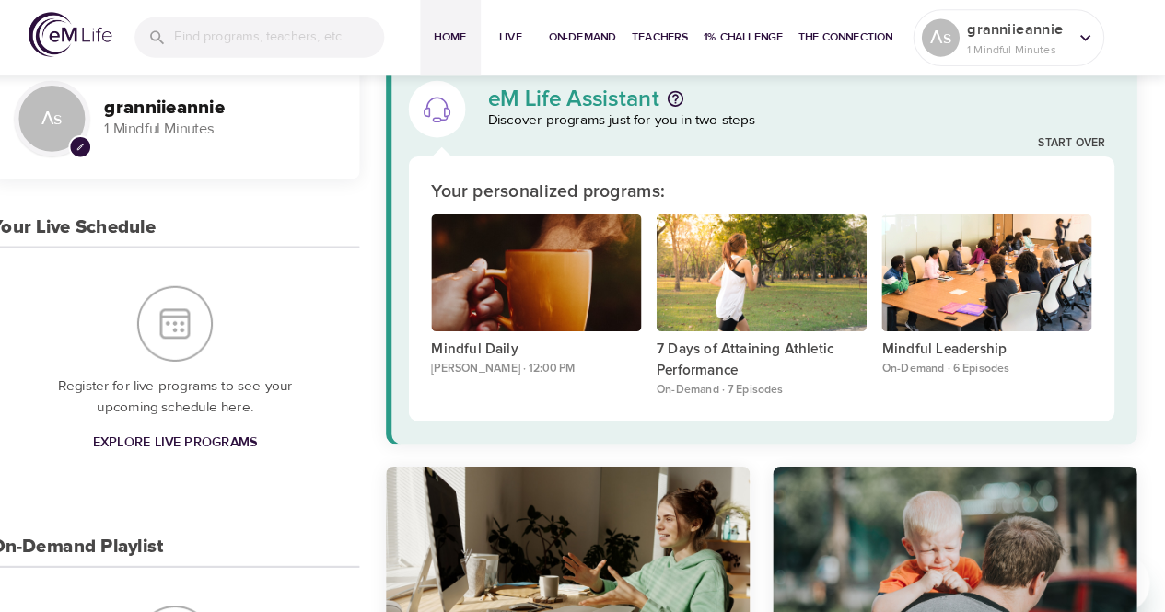
scroll to position [0, 0]
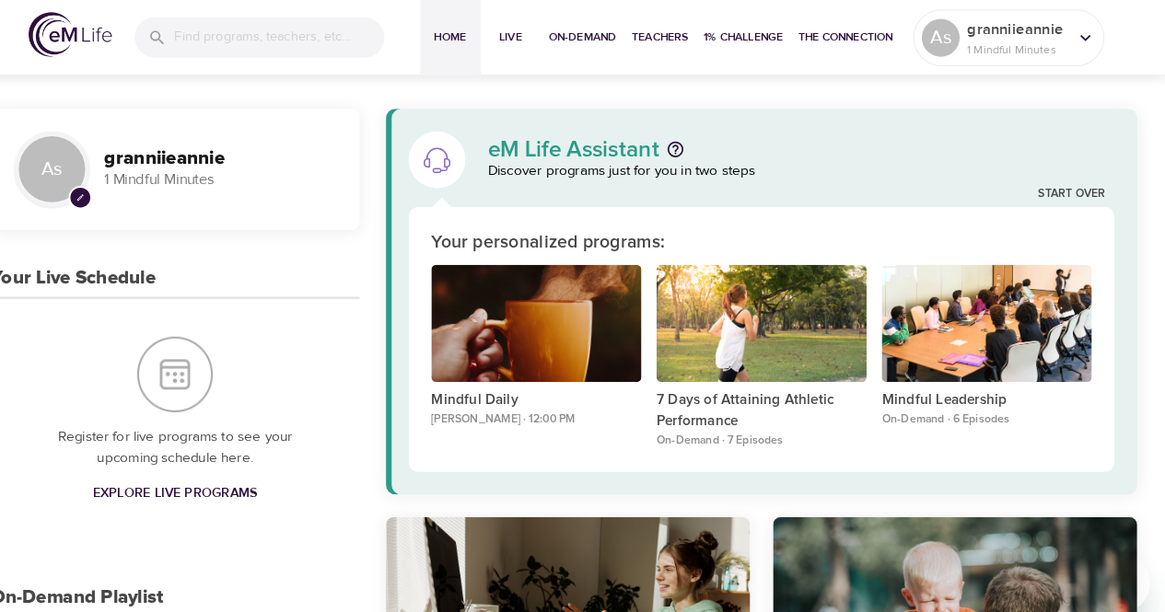
click at [195, 36] on div at bounding box center [283, 37] width 243 height 40
click at [346, 130] on div "As pencil granniieannie 1 Mindful Minutes" at bounding box center [202, 165] width 329 height 88
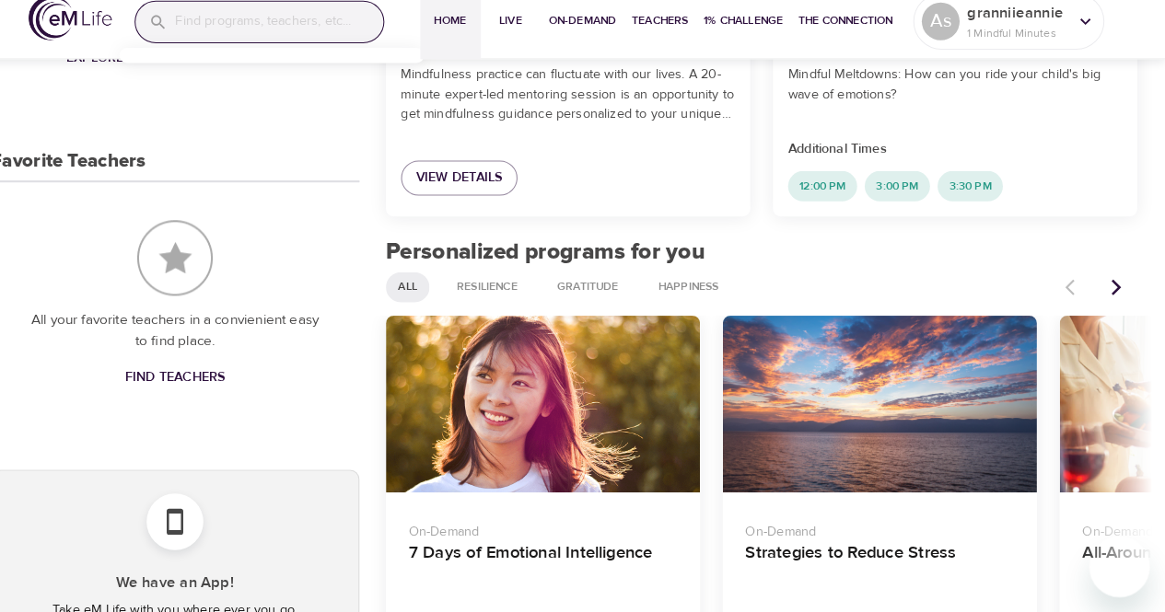
scroll to position [756, 0]
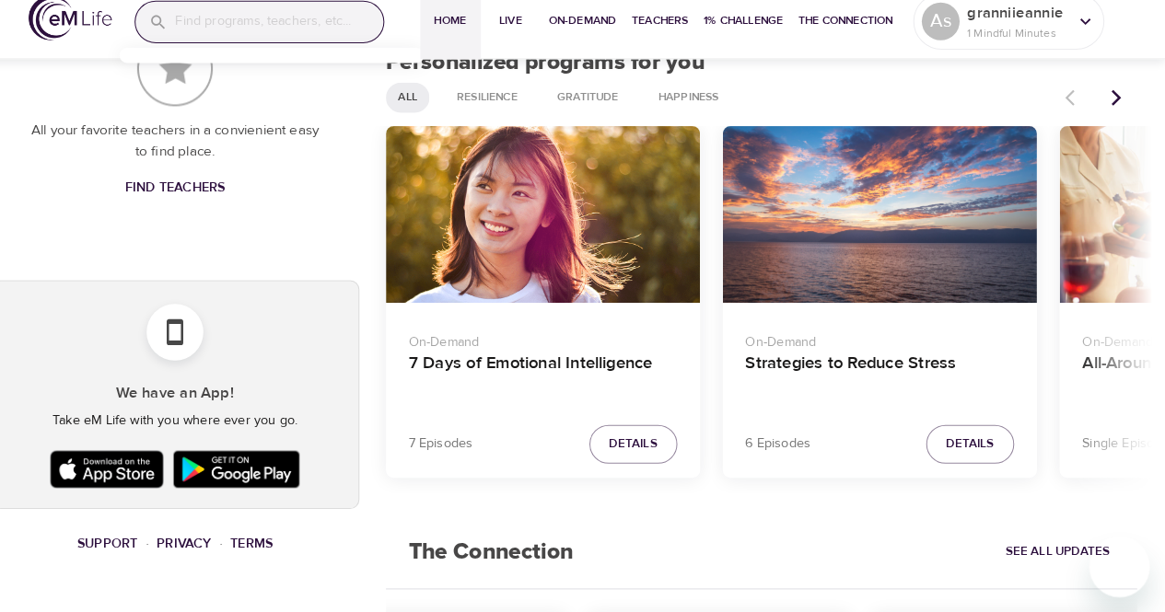
click at [346, 146] on div "All your favorite teachers in a convienient easy to find place. Find Teachers" at bounding box center [202, 130] width 358 height 243
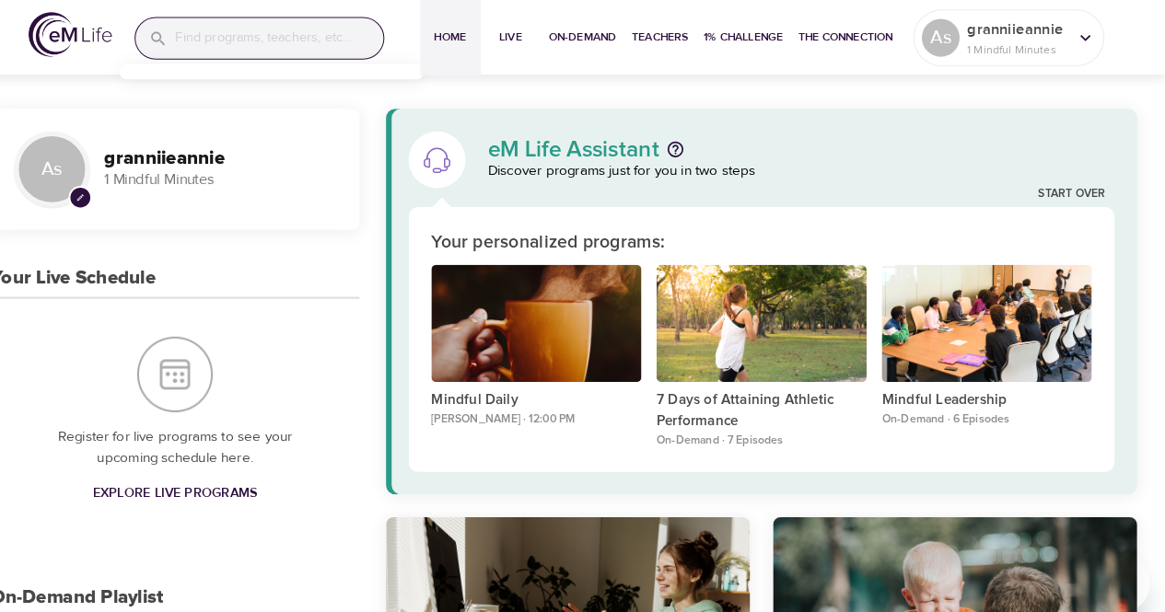
scroll to position [0, 0]
click at [585, 40] on span "On-Demand" at bounding box center [599, 36] width 66 height 19
click at [601, 40] on span "On-Demand" at bounding box center [599, 36] width 66 height 19
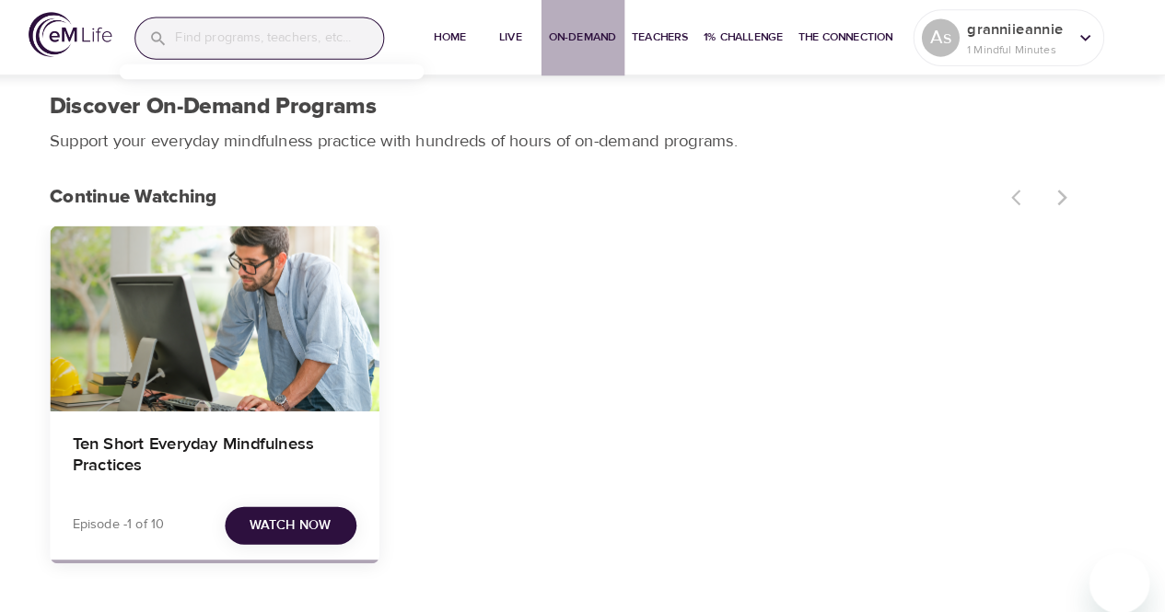
click at [601, 40] on span "On-Demand" at bounding box center [599, 36] width 66 height 19
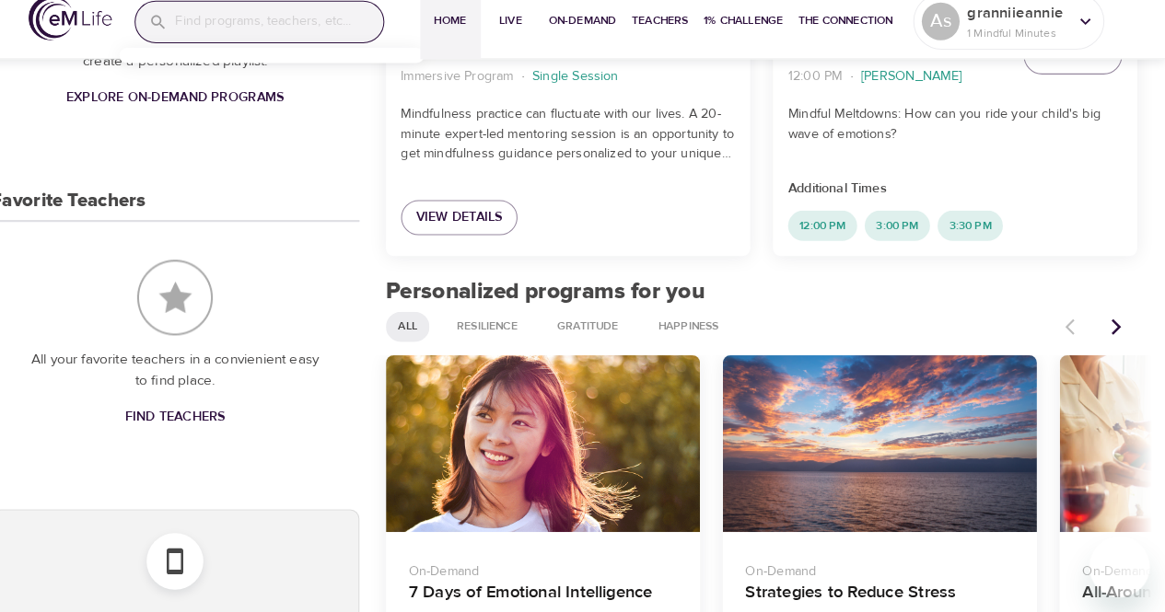
scroll to position [682, 0]
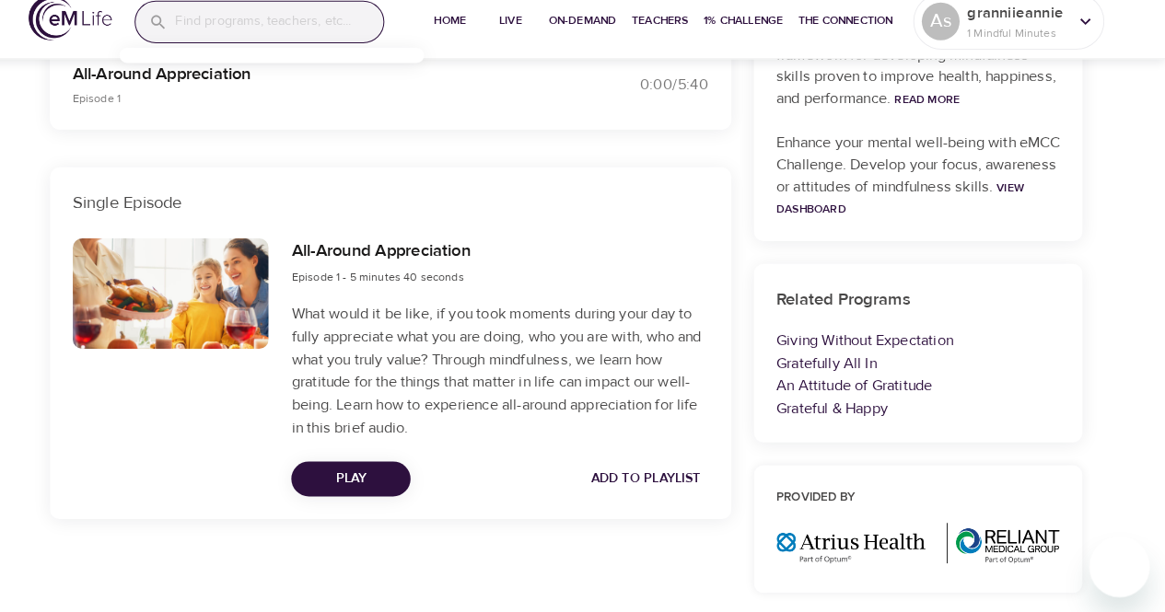
scroll to position [617, 0]
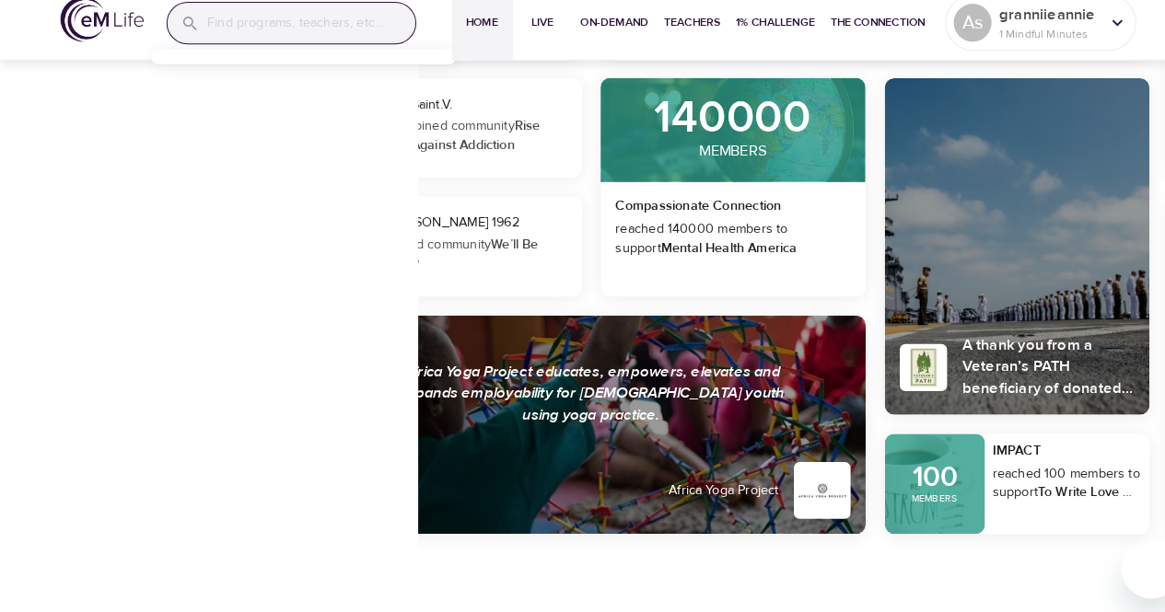
scroll to position [1660, 0]
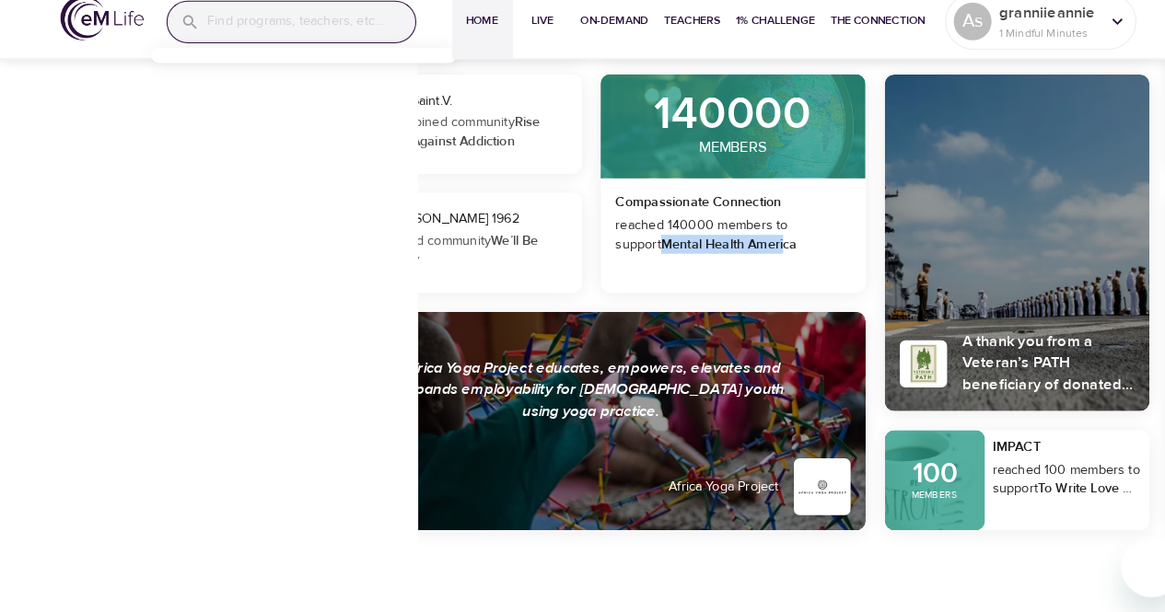
drag, startPoint x: 578, startPoint y: 257, endPoint x: 717, endPoint y: 292, distance: 142.5
click at [717, 292] on div "[PERSON_NAME] joined community Poet's Corner ANAS LATIF_75b300 joined community…" at bounding box center [773, 194] width 732 height 719
drag, startPoint x: 981, startPoint y: 550, endPoint x: 213, endPoint y: 319, distance: 802.2
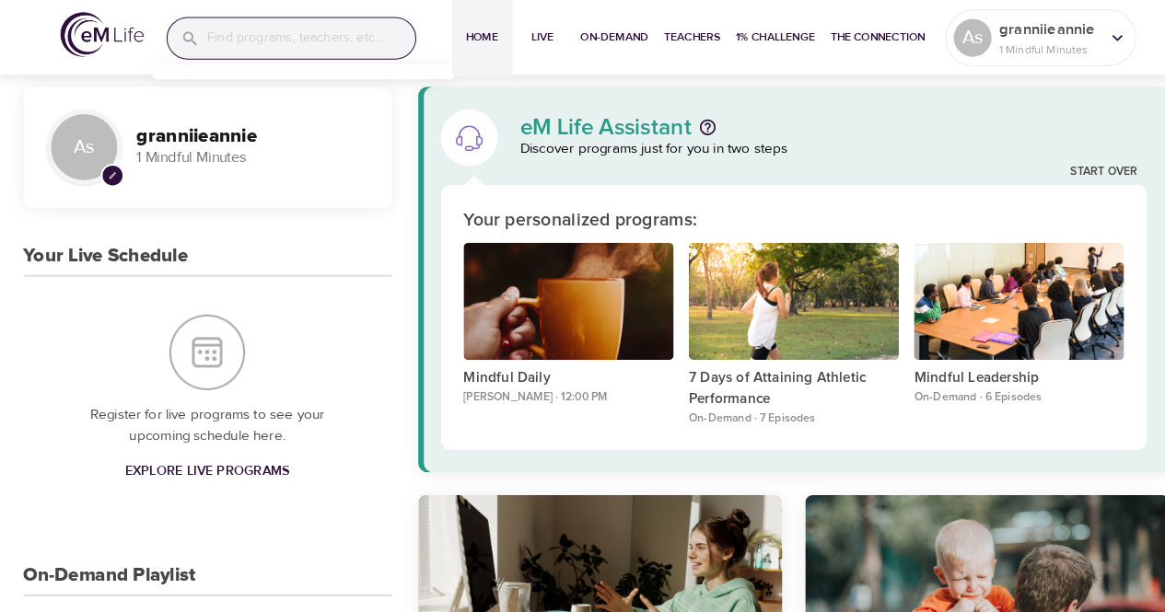
scroll to position [0, 0]
